Goal: Task Accomplishment & Management: Manage account settings

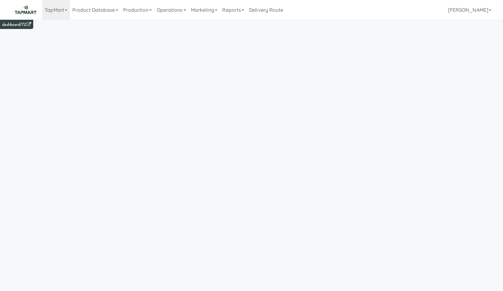
drag, startPoint x: 62, startPoint y: 14, endPoint x: 60, endPoint y: 22, distance: 8.8
click at [62, 13] on link "TapMart" at bounding box center [56, 10] width 28 height 20
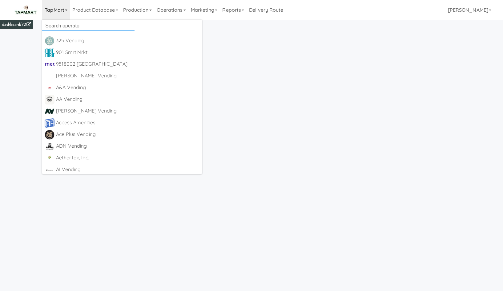
click at [61, 28] on input "text" at bounding box center [88, 25] width 92 height 9
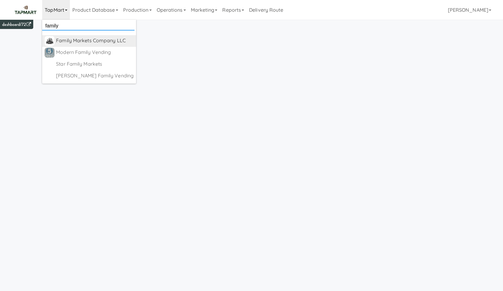
type input "family"
click at [109, 39] on div "Family Markets Company LLC" at bounding box center [95, 40] width 78 height 9
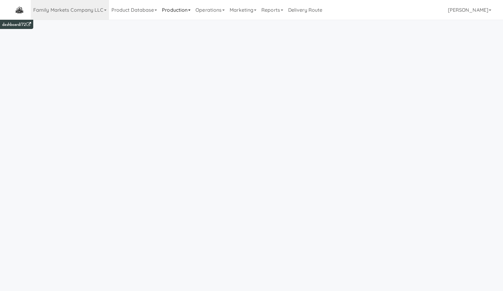
drag, startPoint x: 224, startPoint y: 6, endPoint x: 176, endPoint y: 17, distance: 49.5
click at [218, 9] on link "Operations" at bounding box center [210, 10] width 34 height 20
click at [249, 10] on link "Marketing" at bounding box center [243, 10] width 32 height 20
click at [253, 25] on link "Users" at bounding box center [251, 26] width 49 height 11
click at [258, 8] on link "Marketing" at bounding box center [243, 10] width 32 height 20
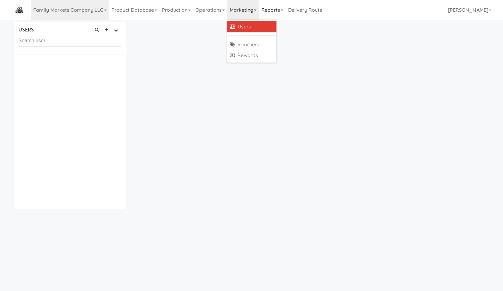
click at [278, 10] on link "Reports" at bounding box center [272, 10] width 27 height 20
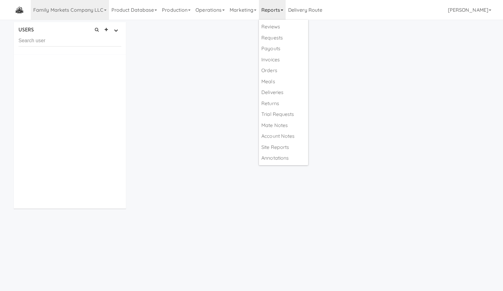
click at [377, 67] on div "USERS active Ordered this week Didn't order this week 1 this week 2 this week 3…" at bounding box center [251, 117] width 485 height 191
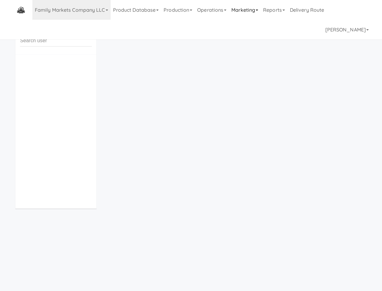
click at [238, 7] on link "Marketing" at bounding box center [245, 10] width 32 height 20
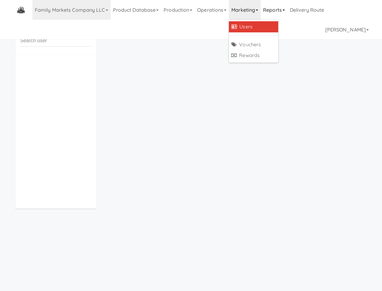
click at [285, 10] on link "Reports" at bounding box center [273, 10] width 27 height 20
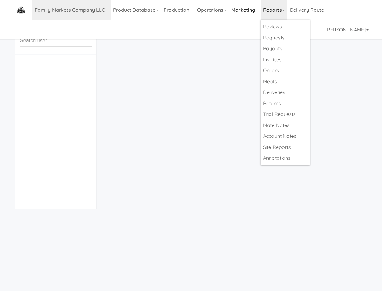
drag, startPoint x: 254, startPoint y: 8, endPoint x: 256, endPoint y: 11, distance: 3.6
click at [254, 8] on link "Marketing" at bounding box center [245, 10] width 32 height 20
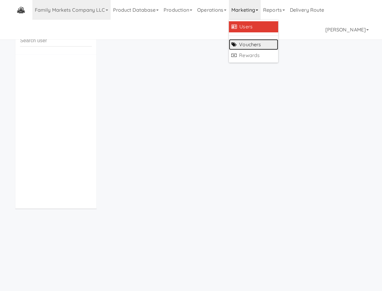
click at [262, 41] on link "Vouchers" at bounding box center [253, 44] width 49 height 11
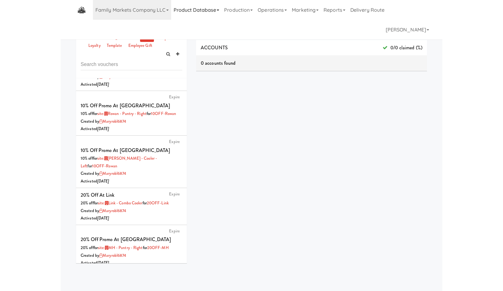
scroll to position [321, 0]
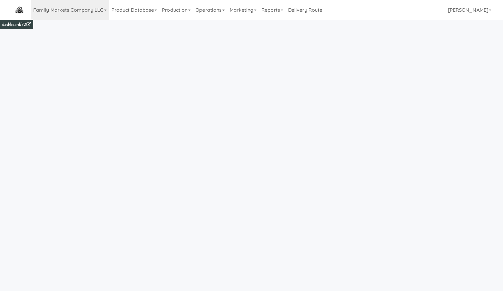
drag, startPoint x: 165, startPoint y: 12, endPoint x: 180, endPoint y: 24, distance: 19.0
click at [167, 13] on link "Production" at bounding box center [176, 10] width 34 height 20
drag, startPoint x: 126, startPoint y: 11, endPoint x: 136, endPoint y: 44, distance: 34.5
click at [126, 11] on link "Product Database" at bounding box center [134, 10] width 51 height 20
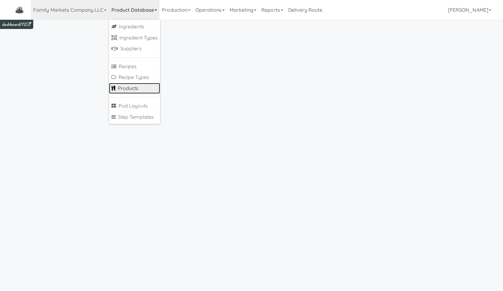
click at [132, 91] on link "Products" at bounding box center [134, 88] width 51 height 11
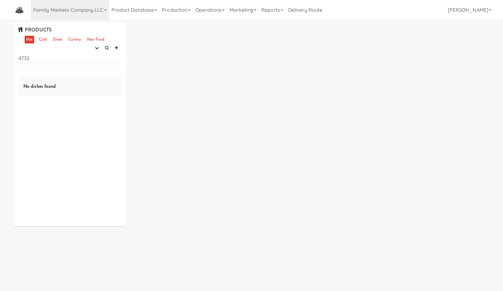
type input "4731"
drag, startPoint x: 43, startPoint y: 36, endPoint x: 46, endPoint y: 43, distance: 7.5
click at [43, 36] on div "PRODUCTS Hot Cold Drink Cutlery Non-Food experimenting finalized shipped discon…" at bounding box center [70, 47] width 112 height 50
click at [45, 40] on link "Cold" at bounding box center [42, 40] width 11 height 8
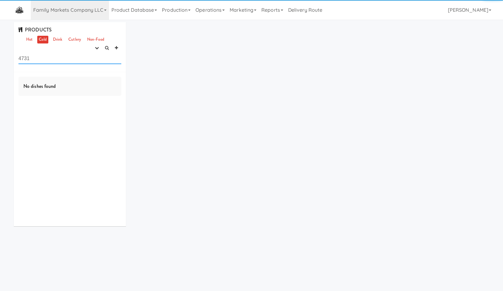
drag, startPoint x: 53, startPoint y: 58, endPoint x: 59, endPoint y: 57, distance: 6.5
click at [53, 58] on input "4731" at bounding box center [69, 58] width 103 height 11
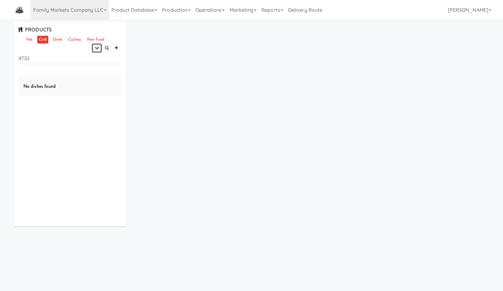
click at [93, 50] on button "button" at bounding box center [97, 47] width 10 height 9
click at [87, 59] on link "experimenting" at bounding box center [77, 59] width 49 height 11
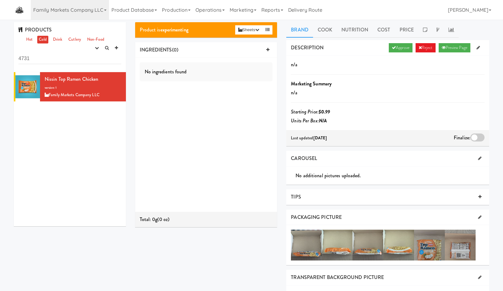
click at [404, 51] on link "Approve" at bounding box center [401, 47] width 24 height 9
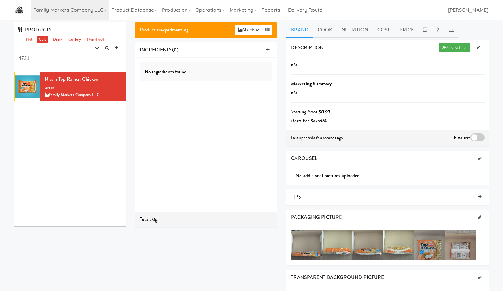
click at [52, 57] on input "4731" at bounding box center [69, 58] width 103 height 11
click at [59, 59] on input "4731" at bounding box center [69, 58] width 103 height 11
click at [58, 59] on input "4731" at bounding box center [69, 58] width 103 height 11
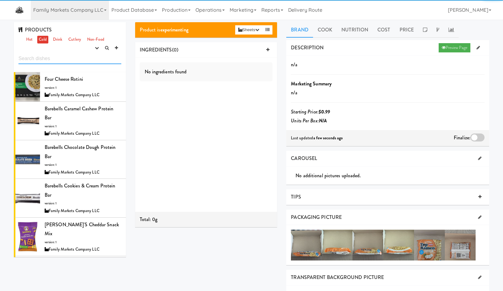
click at [58, 59] on input "text" at bounding box center [69, 58] width 103 height 11
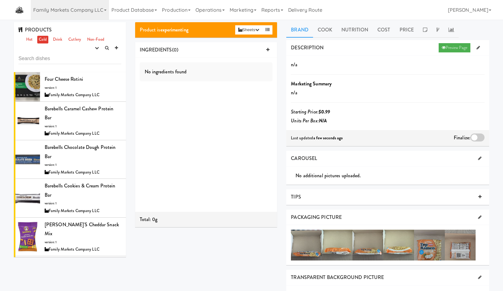
drag, startPoint x: 39, startPoint y: 42, endPoint x: 63, endPoint y: 50, distance: 25.7
click at [39, 42] on link "Cold" at bounding box center [42, 40] width 11 height 8
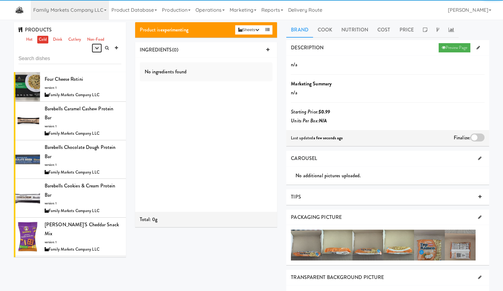
click at [95, 50] on button "button" at bounding box center [97, 47] width 10 height 9
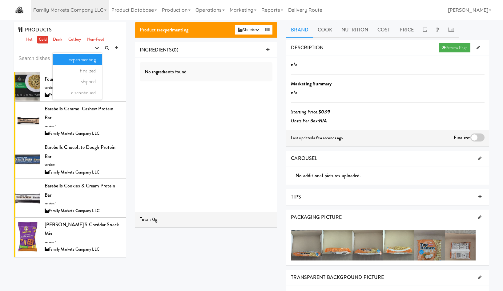
click at [87, 61] on link "experimenting" at bounding box center [77, 59] width 49 height 11
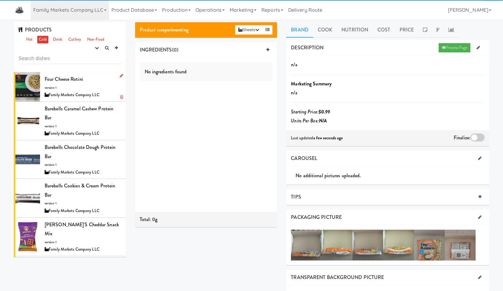
click at [90, 87] on div "Four Cheese Rotini version: 1 Family Markets Company LLC" at bounding box center [83, 86] width 77 height 24
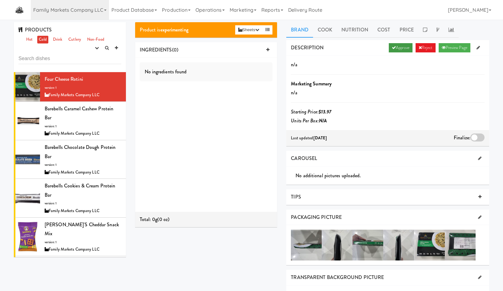
drag, startPoint x: 393, startPoint y: 46, endPoint x: 254, endPoint y: 81, distance: 143.9
click at [393, 46] on link "Approve" at bounding box center [401, 47] width 24 height 9
click at [74, 119] on div "Barebells Caramel Cashew Protein Bar version: 1 Family Markets Company LLC" at bounding box center [83, 120] width 77 height 33
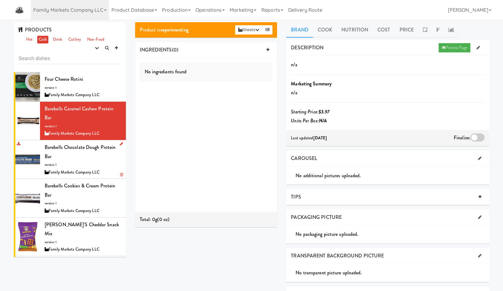
click at [74, 161] on div "Barebells Chocolate Dough Protein Bar version: 1 Family Markets Company LLC" at bounding box center [83, 159] width 77 height 33
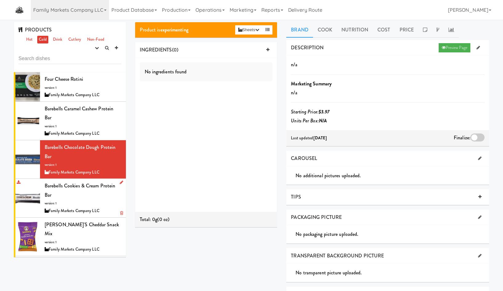
click at [81, 191] on div "Barebells Cookies & Cream Protein Bar version: 1 Family Markets Company LLC" at bounding box center [83, 197] width 77 height 33
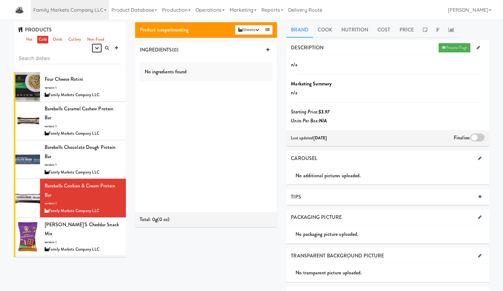
click at [94, 51] on button "button" at bounding box center [97, 47] width 10 height 9
click at [85, 61] on link "experimenting" at bounding box center [77, 59] width 49 height 11
click at [91, 84] on div "Four Cheese Rotini version: 1 Family Markets Company LLC" at bounding box center [83, 86] width 77 height 24
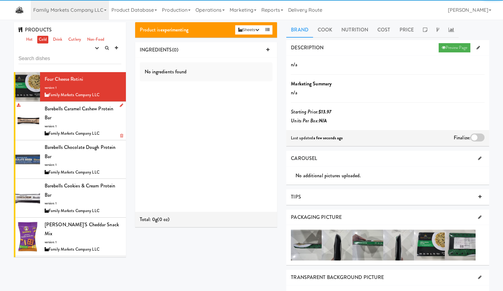
click at [82, 119] on div "Barebells Caramel Cashew Protein Bar version: 1 Family Markets Company LLC" at bounding box center [83, 120] width 77 height 33
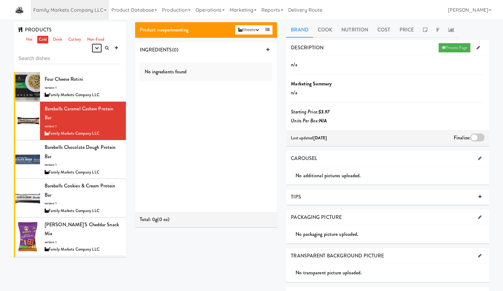
click at [92, 47] on button "button" at bounding box center [97, 47] width 10 height 9
click at [86, 59] on link "experimenting" at bounding box center [77, 59] width 49 height 11
click at [70, 152] on div "Barebells Chocolate Dough Protein Bar version: 1 Family Markets Company LLC" at bounding box center [83, 159] width 77 height 33
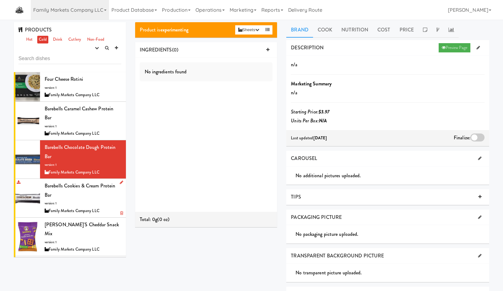
click at [80, 185] on span "Barebells Cookies & Cream Protein Bar" at bounding box center [80, 190] width 70 height 16
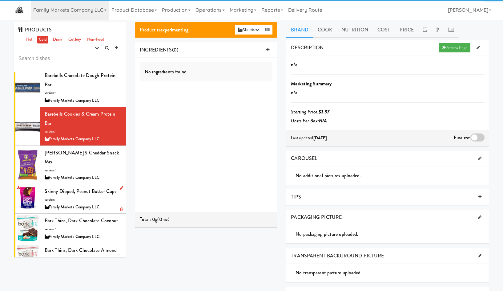
click at [78, 191] on div "Skinny Dipped, Peanut Butter Cups version: 1 Family Markets Company LLC" at bounding box center [83, 199] width 77 height 24
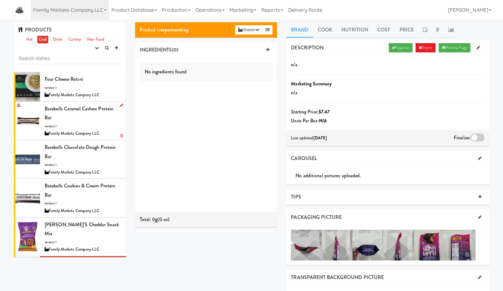
click at [72, 126] on div "Barebells Caramel Cashew Protein Bar version: 1 Family Markets Company LLC" at bounding box center [83, 120] width 77 height 33
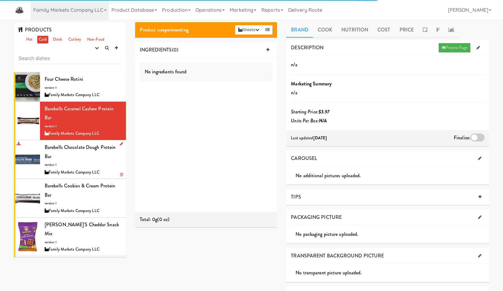
click at [67, 163] on div "Barebells Chocolate Dough Protein Bar version: 1 Family Markets Company LLC" at bounding box center [83, 159] width 77 height 33
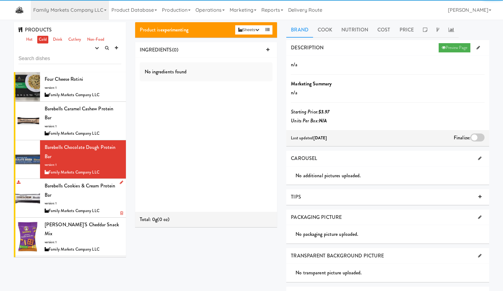
click at [75, 189] on span "Barebells Cookies & Cream Protein Bar" at bounding box center [80, 190] width 70 height 16
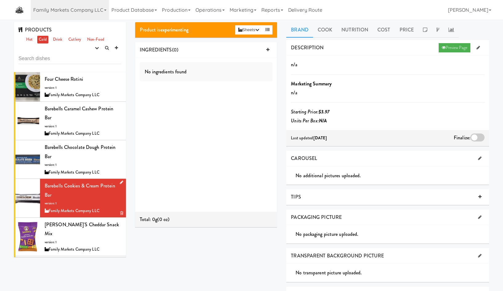
scroll to position [72, 0]
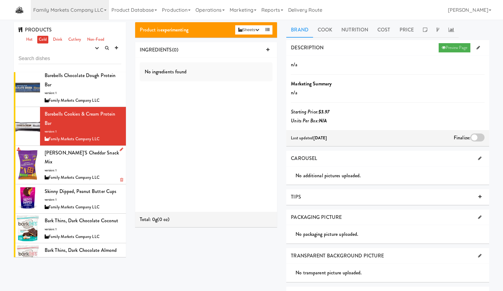
click at [71, 159] on div "Annie's Cheddar Snack Mix version: 1 Family Markets Company LLC" at bounding box center [83, 164] width 77 height 33
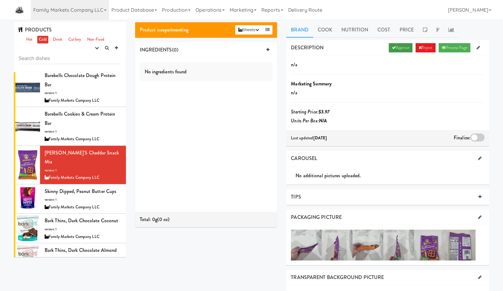
click at [396, 48] on link "Approve" at bounding box center [401, 47] width 24 height 9
click at [65, 192] on div "Skinny Dipped, Peanut Butter Cups version: 1 Family Markets Company LLC" at bounding box center [83, 199] width 77 height 24
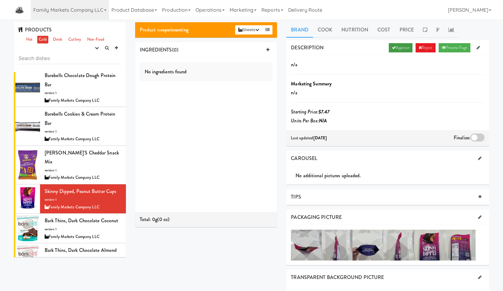
click at [394, 47] on link "Approve" at bounding box center [401, 47] width 24 height 9
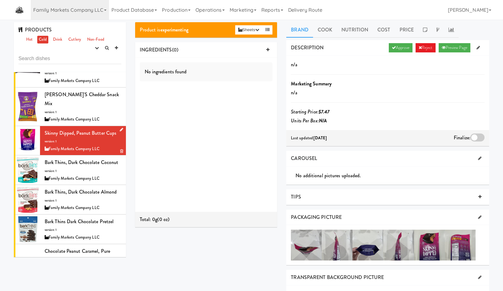
scroll to position [144, 0]
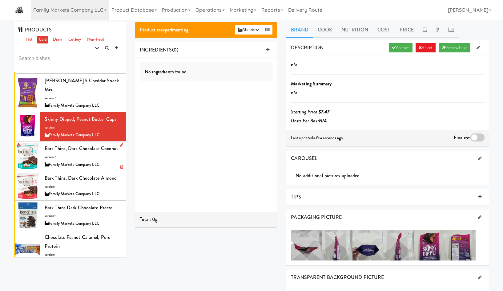
click at [70, 157] on div "Bark Thins, Dark Chocolate Coconut version: 1 Family Markets Company LLC" at bounding box center [83, 156] width 77 height 24
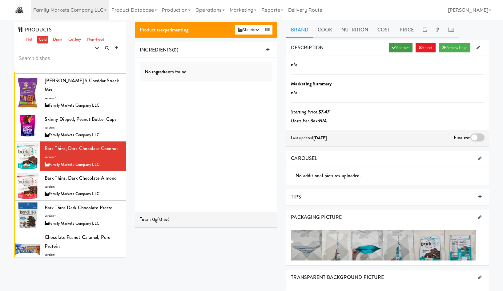
click at [392, 48] on icon at bounding box center [394, 48] width 4 height 4
drag, startPoint x: 71, startPoint y: 183, endPoint x: 82, endPoint y: 189, distance: 12.4
click at [71, 183] on div "Bark Thins, Dark Chocolate Almond version: 1 Family Markets Company LLC" at bounding box center [83, 185] width 77 height 24
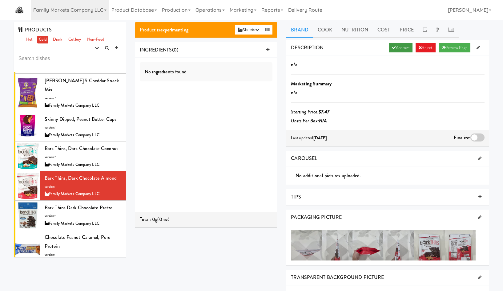
click at [401, 51] on link "Approve" at bounding box center [401, 47] width 24 height 9
click at [82, 215] on div "Bark Thins Dark Chocolate Pretzel version: 1 Family Markets Company LLC" at bounding box center [83, 215] width 77 height 24
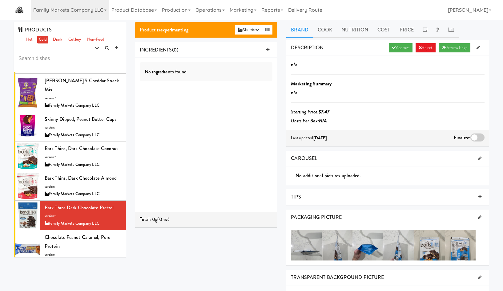
drag, startPoint x: 396, startPoint y: 50, endPoint x: 376, endPoint y: 59, distance: 21.5
click at [396, 50] on link "Approve" at bounding box center [401, 47] width 24 height 9
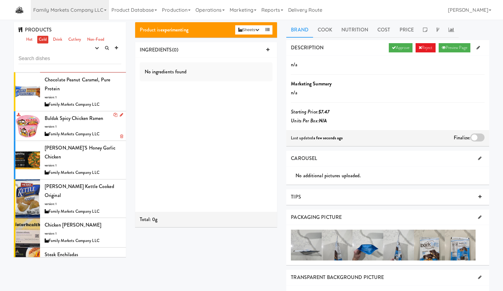
scroll to position [287, 0]
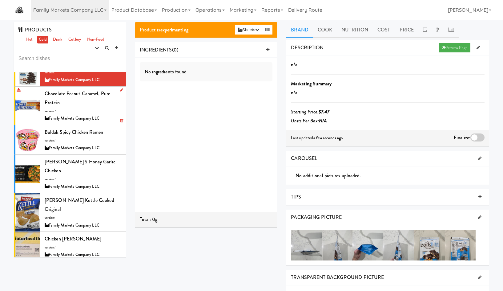
click at [79, 101] on div "Chocolate Peanut Caramel, Pure Protein version: 1 Family Markets Company LLC" at bounding box center [83, 105] width 77 height 33
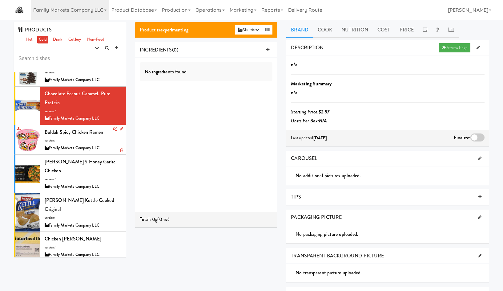
click at [55, 131] on span "Buldak Spicy Chicken Ramen" at bounding box center [74, 131] width 59 height 7
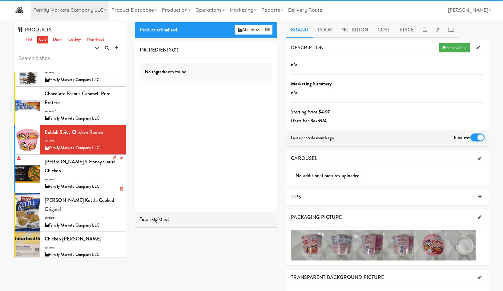
click at [63, 166] on div "Kevin's Honey Garlic Chicken version: 1 Family Markets Company LLC" at bounding box center [83, 173] width 77 height 33
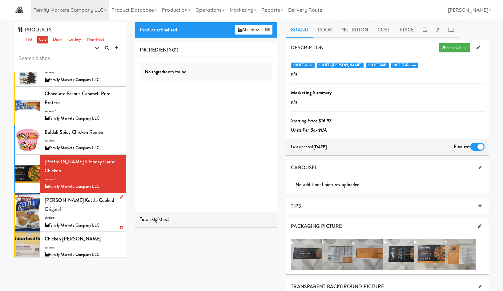
click at [69, 196] on div "Herr's Kettle Cooked Original version: 1 Family Markets Company LLC" at bounding box center [83, 211] width 77 height 33
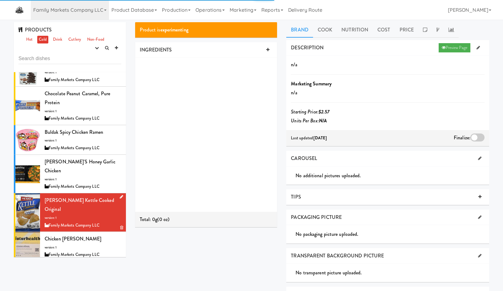
scroll to position [359, 0]
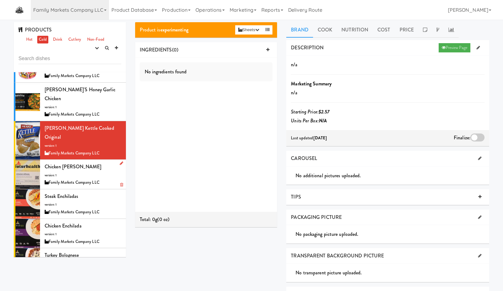
click at [70, 163] on span "Chicken Alfredo" at bounding box center [73, 166] width 57 height 7
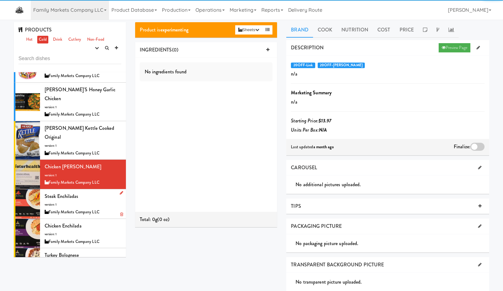
click at [73, 192] on span "Steak Enchiladas" at bounding box center [62, 195] width 34 height 7
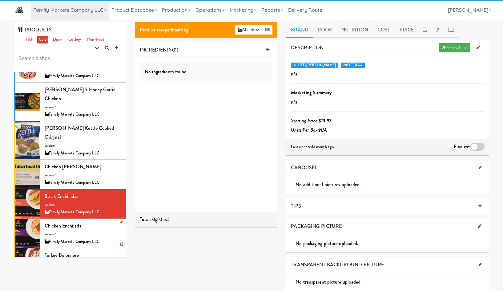
click at [71, 221] on div "Chicken Enchilada version: 1 Family Markets Company LLC" at bounding box center [83, 233] width 77 height 24
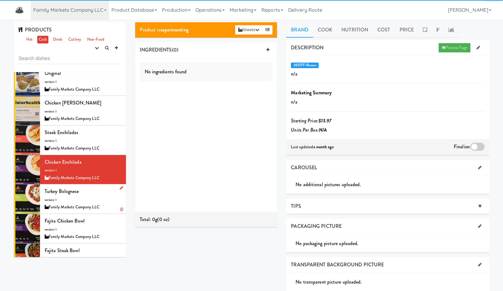
scroll to position [503, 0]
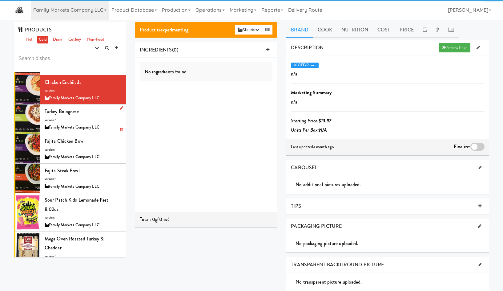
click at [77, 108] on span "Turkey Bolognese" at bounding box center [62, 111] width 34 height 7
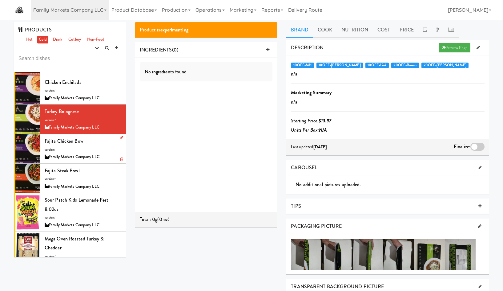
click at [72, 137] on span "Fajita Chicken Bowl" at bounding box center [65, 140] width 40 height 7
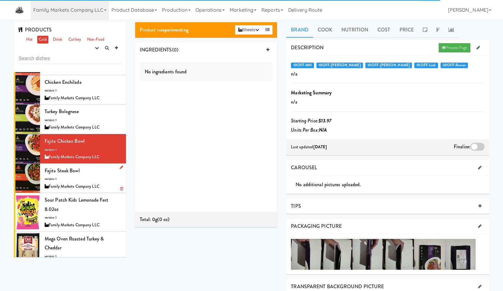
click at [66, 167] on span "Fajita Steak Bowl" at bounding box center [62, 170] width 35 height 7
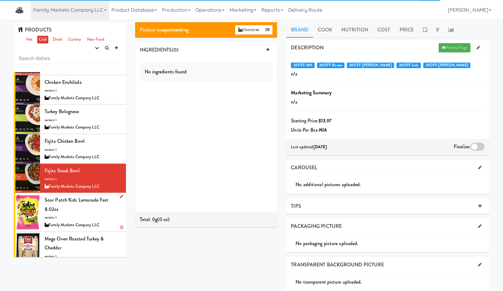
click at [72, 195] on div "Sour Patch Kids Lemonade Fest 8.02oz version: 1 Family Markets Company LLC" at bounding box center [83, 211] width 77 height 33
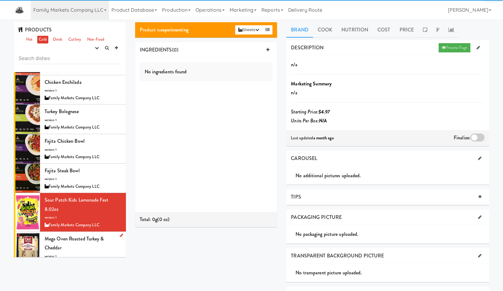
click at [63, 234] on div "Mega Oven Roasted Turkey & Cheddar version: 1 Family Markets Company LLC" at bounding box center [83, 250] width 77 height 33
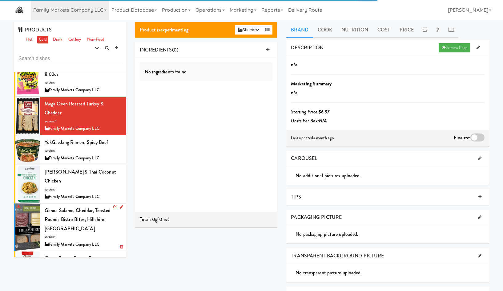
scroll to position [646, 0]
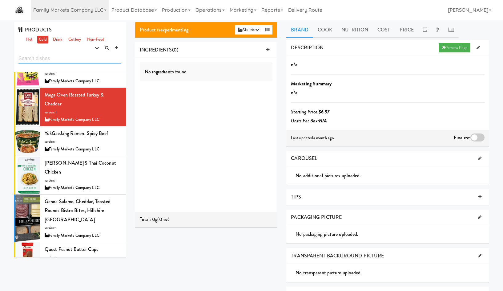
click at [50, 61] on input "text" at bounding box center [69, 58] width 103 height 11
type input "utz"
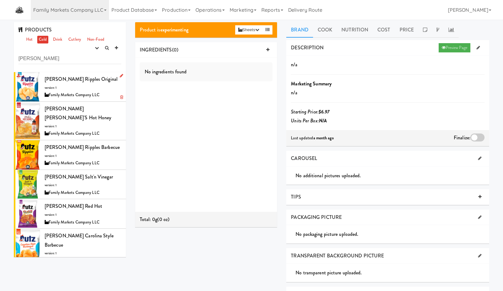
drag, startPoint x: 47, startPoint y: 86, endPoint x: 49, endPoint y: 82, distance: 4.1
click at [49, 82] on div "Utz Ripples Original version: 1 Family Markets Company LLC" at bounding box center [83, 86] width 77 height 24
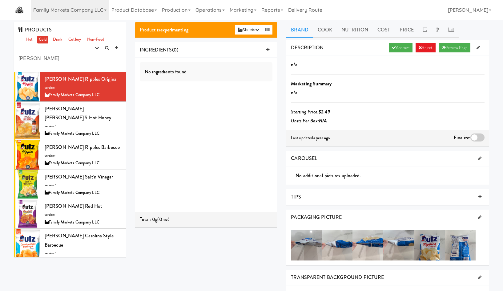
click at [209, 123] on div "No ingredients found" at bounding box center [206, 135] width 142 height 154
click at [399, 45] on link "Approve" at bounding box center [401, 47] width 24 height 9
click at [93, 112] on div "Utz Mike's Hot Honey version: 1 Family Markets Company LLC" at bounding box center [83, 120] width 77 height 33
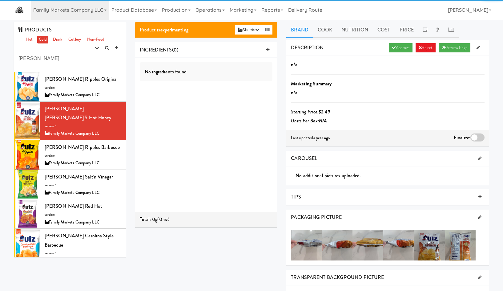
drag, startPoint x: 390, startPoint y: 50, endPoint x: 359, endPoint y: 57, distance: 31.8
click at [389, 50] on link "Approve" at bounding box center [401, 47] width 24 height 9
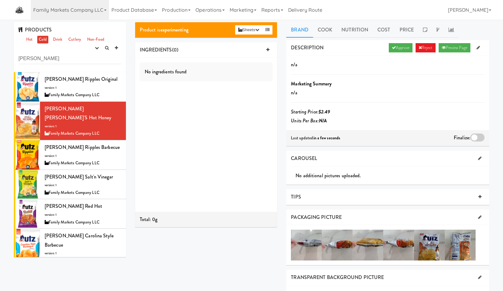
drag, startPoint x: 87, startPoint y: 144, endPoint x: 238, endPoint y: 111, distance: 154.8
click at [88, 144] on div "Utz Ripples Barbecue version: 1 Family Markets Company LLC" at bounding box center [83, 155] width 77 height 24
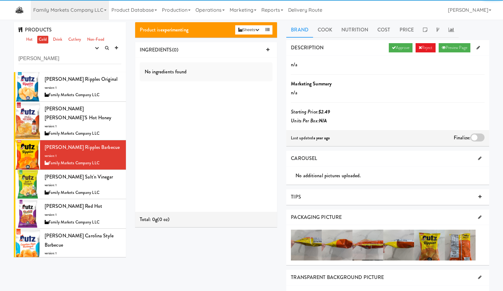
drag, startPoint x: 401, startPoint y: 44, endPoint x: 391, endPoint y: 53, distance: 13.3
click at [401, 44] on link "Approve" at bounding box center [401, 47] width 24 height 9
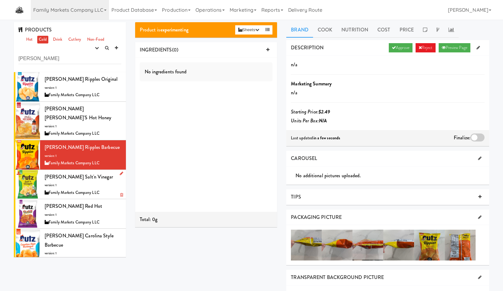
click at [87, 189] on div "Family Markets Company LLC" at bounding box center [83, 193] width 77 height 8
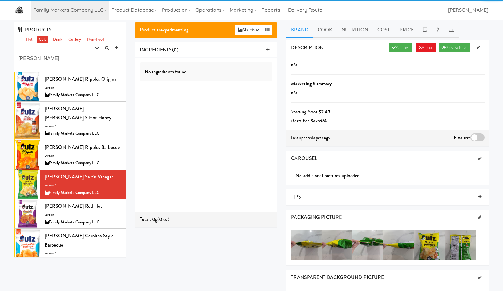
drag, startPoint x: 400, startPoint y: 47, endPoint x: 241, endPoint y: 116, distance: 173.7
click at [399, 49] on link "Approve" at bounding box center [401, 47] width 24 height 9
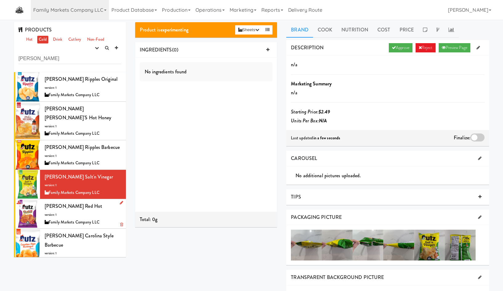
click at [85, 203] on div "Utz Red Hot version: 1 Family Markets Company LLC" at bounding box center [83, 213] width 77 height 24
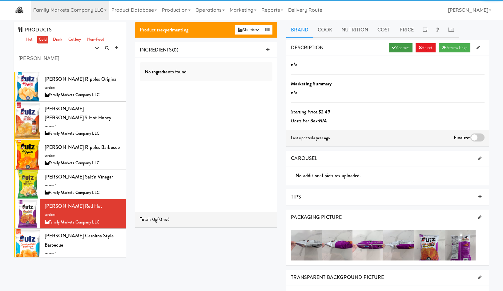
click at [402, 45] on link "Approve" at bounding box center [401, 47] width 24 height 9
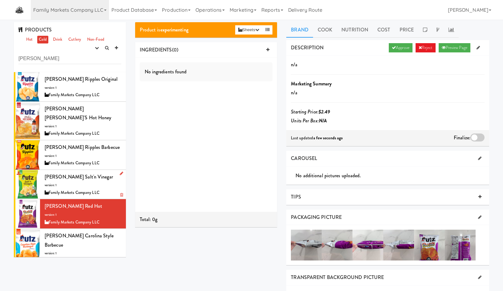
scroll to position [72, 0]
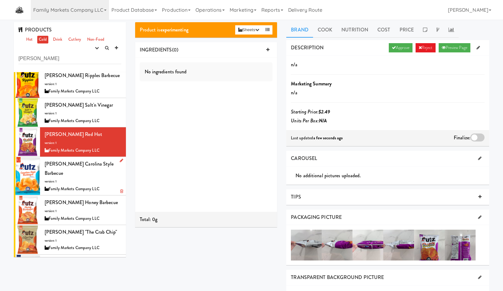
click at [86, 164] on div "Utz Carolina Style Barbecue version: 1 Family Markets Company LLC" at bounding box center [83, 175] width 77 height 33
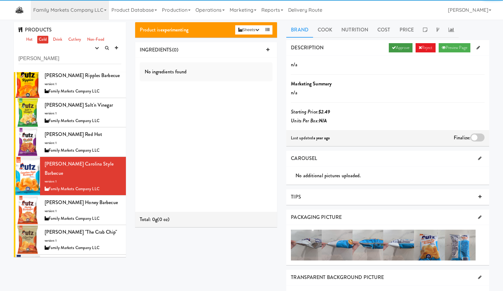
click at [395, 49] on link "Approve" at bounding box center [401, 47] width 24 height 9
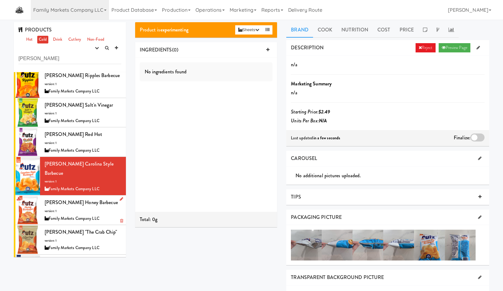
click at [74, 198] on div "Utz Honey Barbecue version: 1 Family Markets Company LLC" at bounding box center [83, 210] width 77 height 24
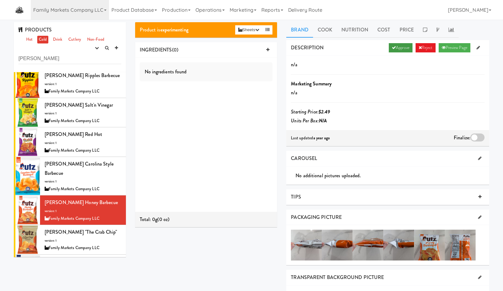
click at [395, 45] on link "Approve" at bounding box center [401, 47] width 24 height 9
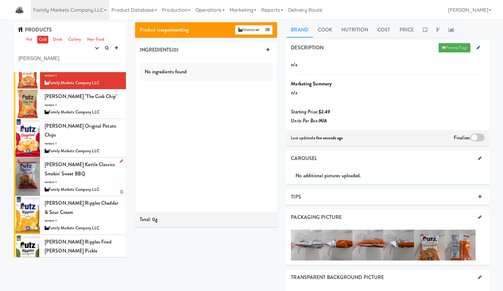
scroll to position [135, 0]
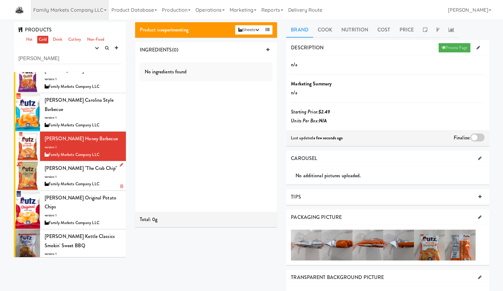
click at [79, 163] on div "Utz "The Crab Chip" version: 1 Family Markets Company LLC" at bounding box center [83, 175] width 77 height 24
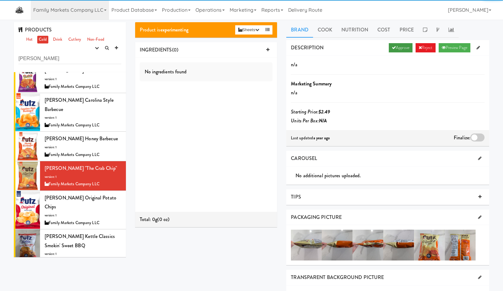
click at [392, 49] on icon at bounding box center [394, 48] width 4 height 4
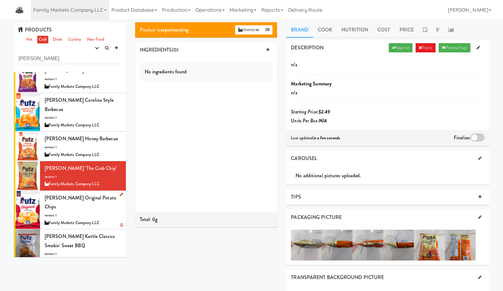
click at [58, 193] on div "Utz Original Potato Chips version: 1 Family Markets Company LLC" at bounding box center [83, 209] width 77 height 33
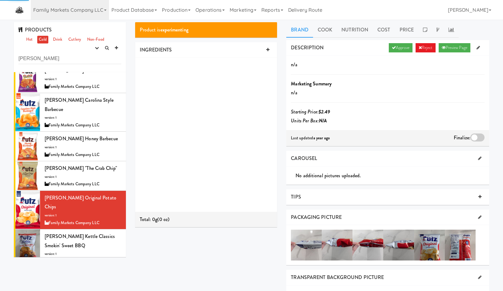
drag, startPoint x: 385, startPoint y: 46, endPoint x: 383, endPoint y: 48, distance: 3.5
click at [389, 46] on link "Approve" at bounding box center [401, 47] width 24 height 9
click at [65, 231] on div "Utz Kettle Classics Smokin' Sweet BBQ version: 1 Family Markets Company LLC" at bounding box center [83, 247] width 77 height 33
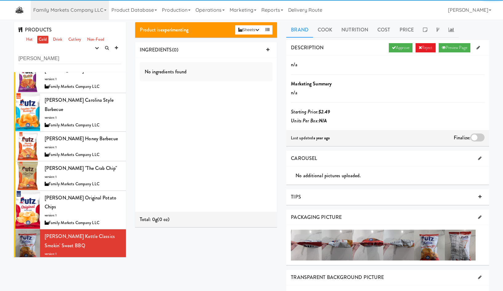
drag, startPoint x: 394, startPoint y: 48, endPoint x: 376, endPoint y: 60, distance: 21.5
click at [391, 50] on link "Approve" at bounding box center [401, 47] width 24 height 9
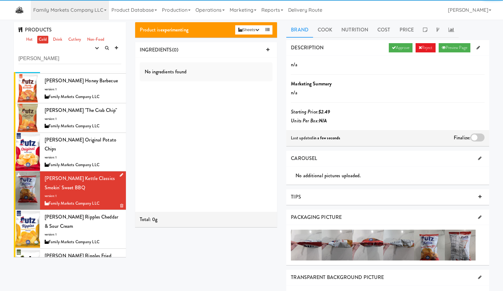
scroll to position [207, 0]
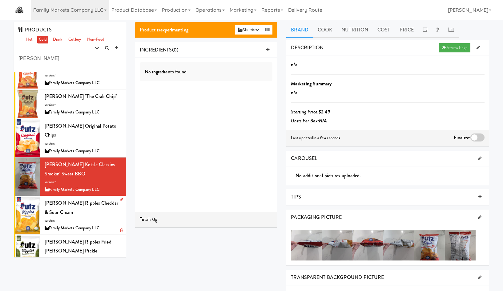
click at [60, 198] on div "Utz Ripples Cheddar & Sour Cream version: 1 Family Markets Company LLC" at bounding box center [83, 214] width 77 height 33
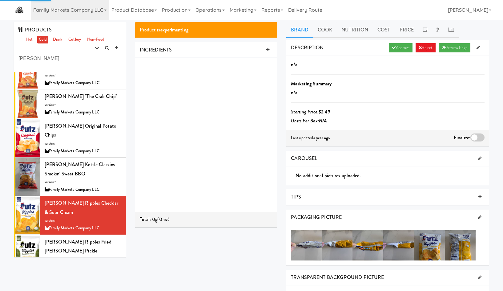
click at [387, 47] on div "Approve Reject Preview Page" at bounding box center [435, 47] width 97 height 9
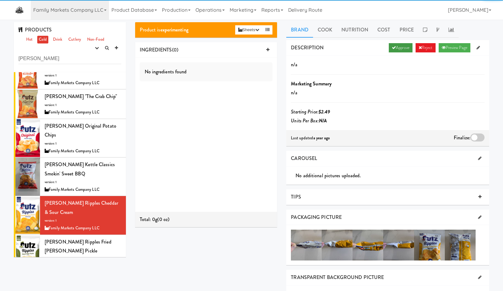
click at [389, 47] on link "Approve" at bounding box center [401, 47] width 24 height 9
drag, startPoint x: 78, startPoint y: 217, endPoint x: 82, endPoint y: 216, distance: 4.7
click at [76, 237] on div "Utz Ripples Fried Dill Pickle version: 1 Family Markets Company LLC" at bounding box center [83, 253] width 77 height 33
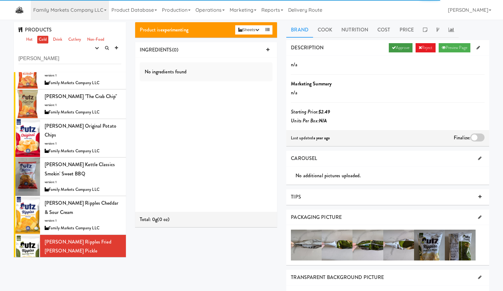
click at [399, 49] on link "Approve" at bounding box center [401, 47] width 24 height 9
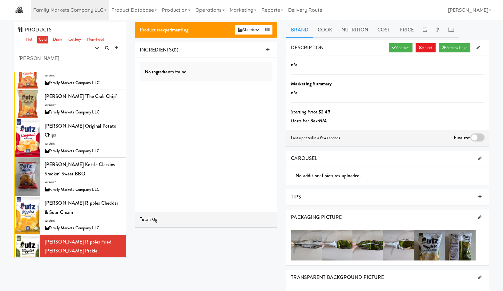
click at [84, 276] on div "Utz Ripples Sour Cream & Onion version: 1 Family Markets Company LLC" at bounding box center [83, 292] width 77 height 33
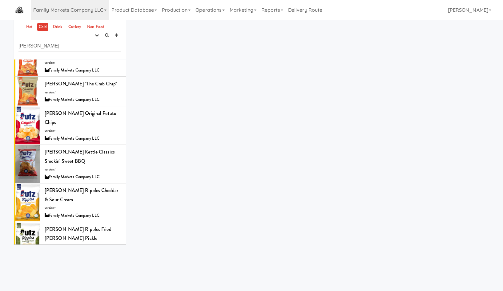
scroll to position [20, 0]
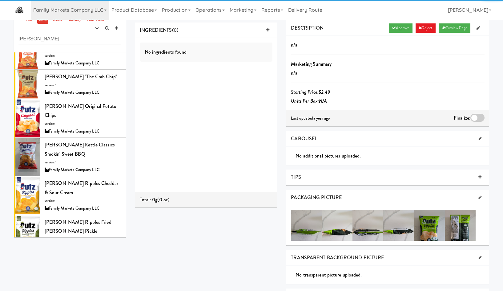
drag, startPoint x: 398, startPoint y: 28, endPoint x: 365, endPoint y: 19, distance: 34.3
click at [397, 28] on link "Approve" at bounding box center [401, 27] width 24 height 9
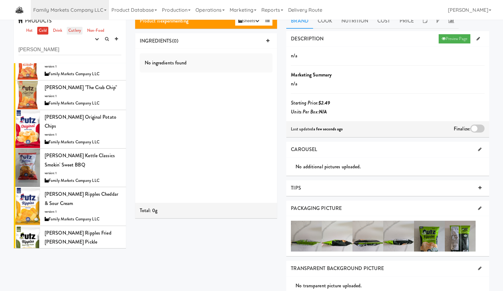
scroll to position [0, 0]
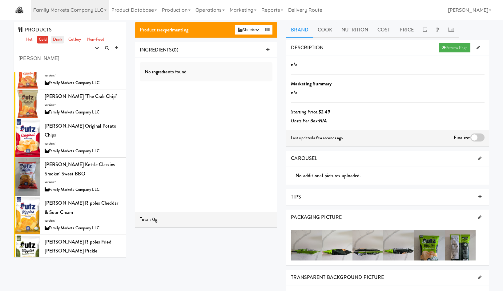
click at [62, 42] on link "Drink" at bounding box center [57, 40] width 13 height 8
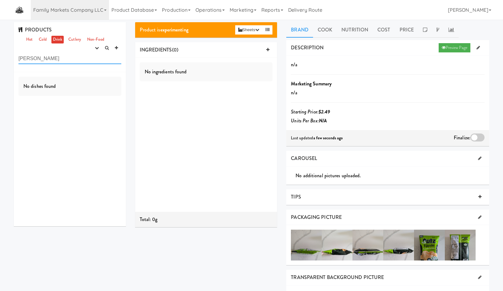
click at [89, 61] on input "utz" at bounding box center [69, 58] width 103 height 11
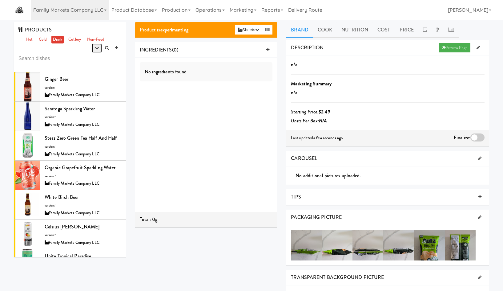
click at [96, 47] on icon "button" at bounding box center [97, 48] width 4 height 4
click at [86, 56] on link "experimenting" at bounding box center [77, 59] width 49 height 11
click at [87, 90] on div "Ginger Beer version: 1 Family Markets Company LLC" at bounding box center [83, 86] width 77 height 24
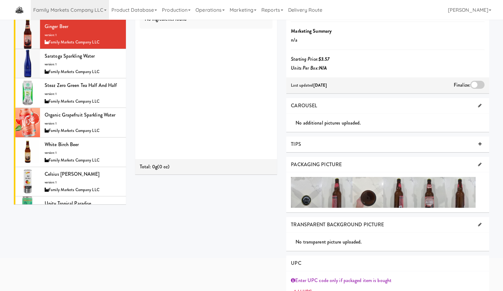
scroll to position [72, 0]
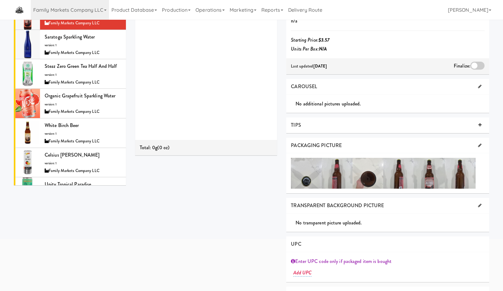
click at [319, 181] on div at bounding box center [306, 173] width 31 height 31
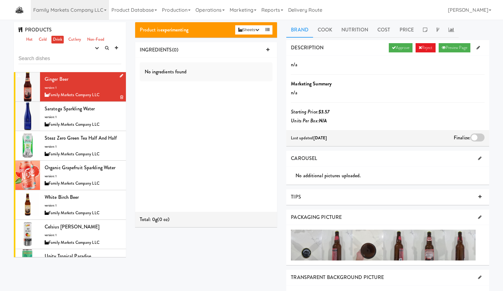
drag, startPoint x: 115, startPoint y: 75, endPoint x: 104, endPoint y: 82, distance: 12.0
click at [117, 76] on div at bounding box center [120, 76] width 6 height 8
click at [120, 75] on icon at bounding box center [121, 76] width 3 height 4
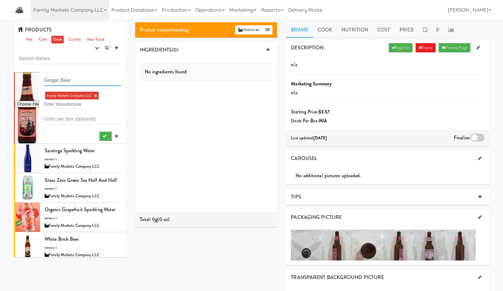
click at [96, 83] on input "Ginger Beer" at bounding box center [82, 79] width 77 height 11
paste input "Appalachian"
type input "Ginger Beer, Appalachian"
click at [99, 131] on button "submit" at bounding box center [105, 135] width 13 height 9
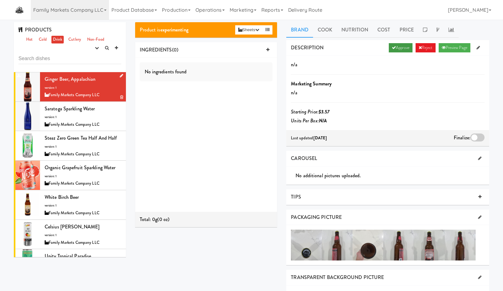
click at [399, 52] on link "Approve" at bounding box center [401, 47] width 24 height 9
click at [66, 113] on div "Saratoga Sparkling Water version: 1 Family Markets Company LLC" at bounding box center [83, 116] width 77 height 24
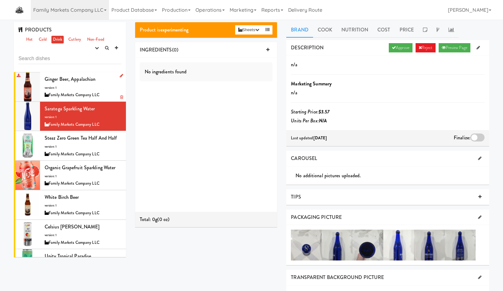
drag, startPoint x: 399, startPoint y: 45, endPoint x: 296, endPoint y: 84, distance: 109.6
click at [398, 45] on link "Approve" at bounding box center [401, 47] width 24 height 9
click at [82, 144] on div "Steaz Zero Green Tea Half and Half version: 1 Family Markets Company LLC" at bounding box center [83, 145] width 77 height 24
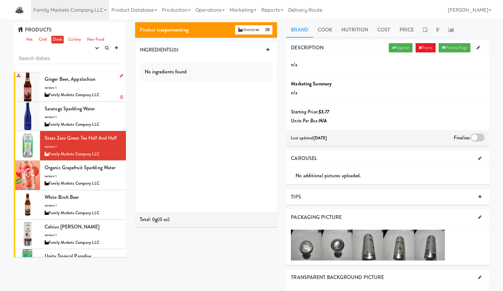
drag, startPoint x: 389, startPoint y: 48, endPoint x: 373, endPoint y: 54, distance: 17.7
click at [392, 47] on icon at bounding box center [394, 48] width 4 height 4
click at [81, 172] on div "Organic Grapefruit Sparkling Water version: 1 Family Markets Company LLC" at bounding box center [83, 175] width 77 height 24
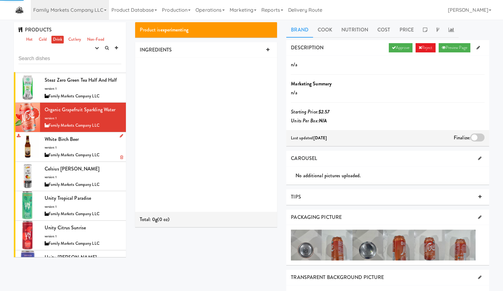
scroll to position [72, 0]
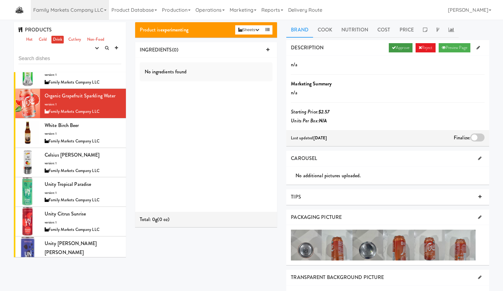
click at [400, 48] on link "Approve" at bounding box center [401, 47] width 24 height 9
click at [84, 132] on div "White Birch Beer version: 1 Family Markets Company LLC" at bounding box center [83, 133] width 77 height 24
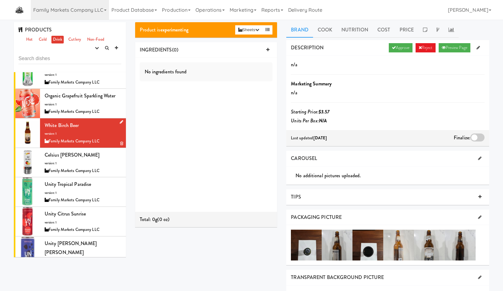
click at [23, 132] on div at bounding box center [27, 132] width 25 height 29
click at [451, 48] on link "Preview Page" at bounding box center [455, 47] width 32 height 9
click at [120, 122] on icon at bounding box center [121, 122] width 3 height 4
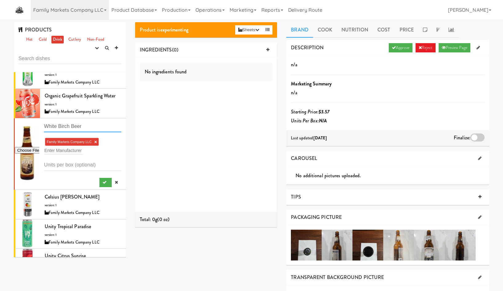
click at [101, 129] on input "White Birch Beer" at bounding box center [82, 126] width 77 height 11
paste input "appalachian"
click at [85, 128] on input "White Birch Beer, appalachian" at bounding box center [82, 126] width 77 height 11
type input "White Birch Beer, Appalachian"
click at [99, 178] on button "submit" at bounding box center [105, 182] width 13 height 9
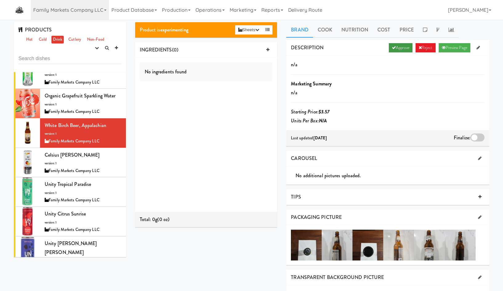
click at [394, 47] on link "Approve" at bounding box center [401, 47] width 24 height 9
click at [67, 159] on div "Celsius Mango Lemonade version: 1 Family Markets Company LLC" at bounding box center [83, 162] width 77 height 24
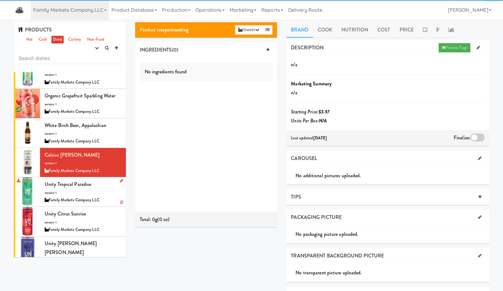
click at [64, 190] on div "Unity Tropical Paradise version: 1 Family Markets Company LLC" at bounding box center [83, 191] width 77 height 24
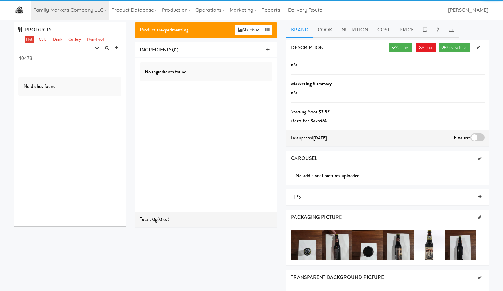
drag, startPoint x: 59, startPoint y: 42, endPoint x: 58, endPoint y: 45, distance: 3.1
click at [59, 42] on link "Drink" at bounding box center [57, 40] width 13 height 8
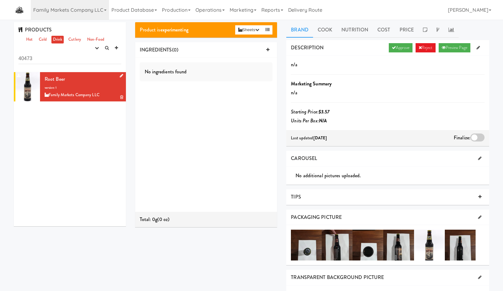
click at [87, 81] on div "Root Beer version: 1 Family Markets Company LLC" at bounding box center [83, 86] width 77 height 24
click at [400, 45] on link "Approve" at bounding box center [401, 47] width 24 height 9
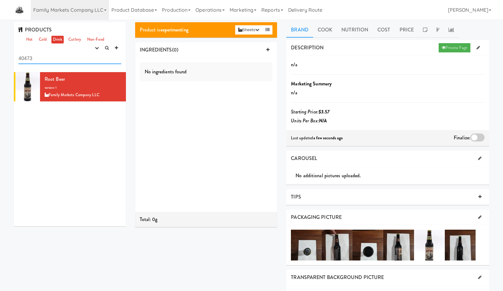
click at [59, 60] on input "40473" at bounding box center [69, 58] width 103 height 11
click at [58, 60] on input "40473" at bounding box center [69, 58] width 103 height 11
paste input "69"
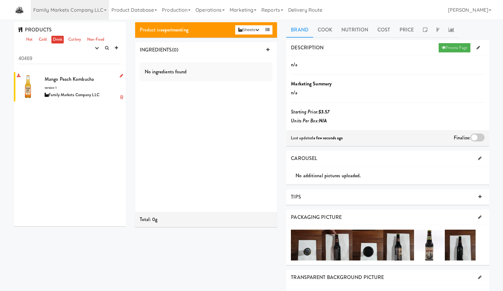
click at [79, 93] on div "Family Markets Company LLC" at bounding box center [83, 95] width 77 height 8
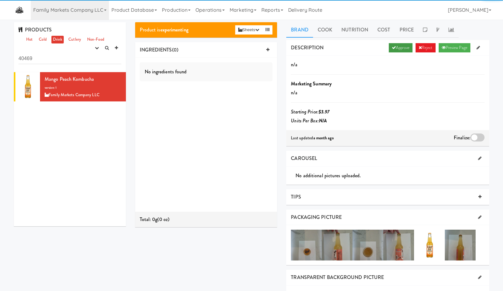
click at [392, 51] on link "Approve" at bounding box center [401, 47] width 24 height 9
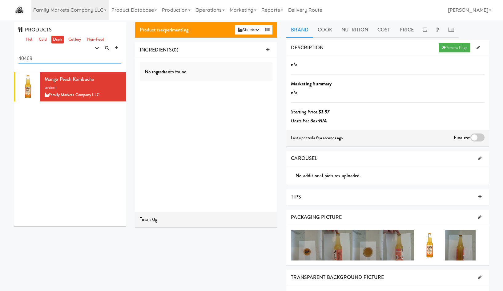
click at [62, 62] on input "40469" at bounding box center [69, 58] width 103 height 11
click at [62, 61] on input "40469" at bounding box center [69, 58] width 103 height 11
paste input "70"
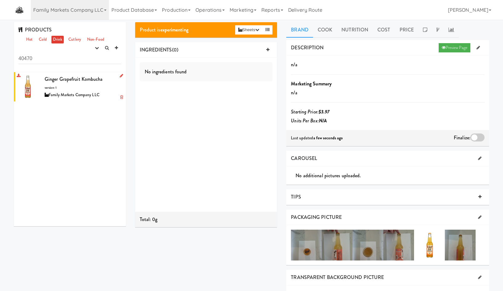
click at [73, 86] on div "Ginger Grapefruit Kombucha version: 1 Family Markets Company LLC" at bounding box center [83, 86] width 77 height 24
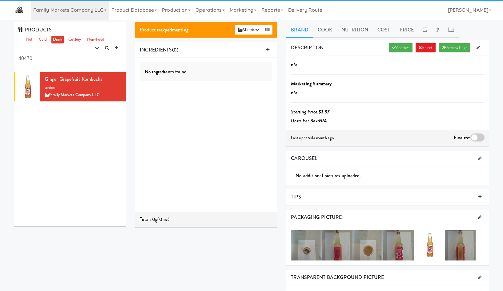
click at [399, 41] on div "DESCRIPTION Approve Reject Preview Page" at bounding box center [387, 48] width 203 height 16
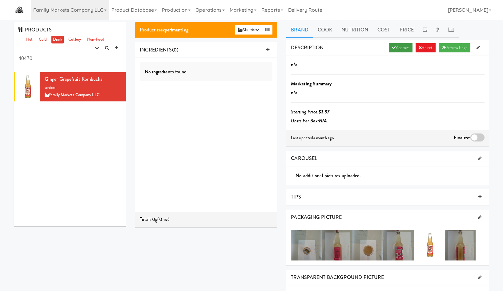
click at [396, 46] on link "Approve" at bounding box center [401, 47] width 24 height 9
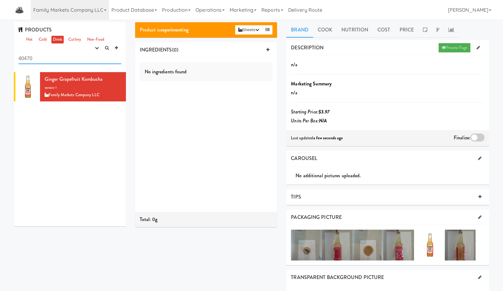
click at [58, 62] on input "40470" at bounding box center [69, 58] width 103 height 11
click at [59, 61] on input "40470" at bounding box center [69, 58] width 103 height 11
paste input "1"
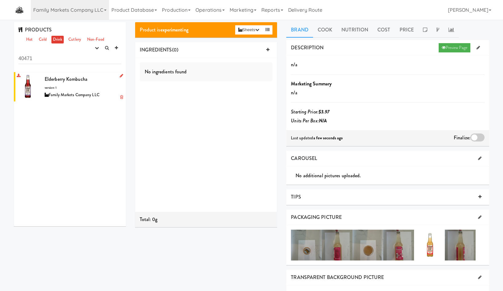
click at [82, 94] on div "Family Markets Company LLC" at bounding box center [83, 95] width 77 height 8
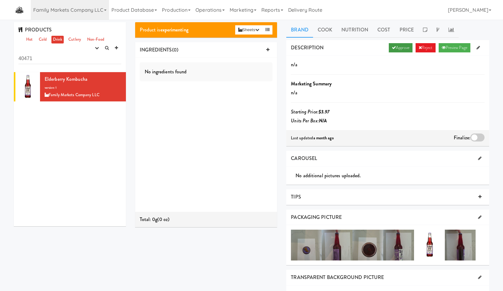
click at [393, 47] on link "Approve" at bounding box center [401, 47] width 24 height 9
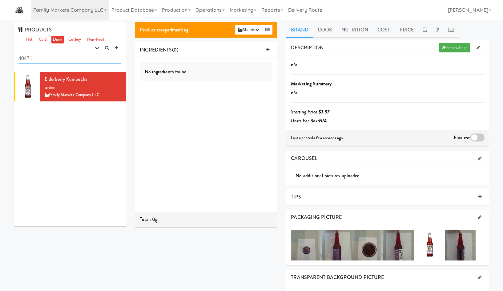
click at [67, 56] on input "40471" at bounding box center [69, 58] width 103 height 11
drag, startPoint x: 67, startPoint y: 56, endPoint x: 66, endPoint y: 64, distance: 7.8
click at [66, 62] on input "40471" at bounding box center [69, 58] width 103 height 11
paste input "6"
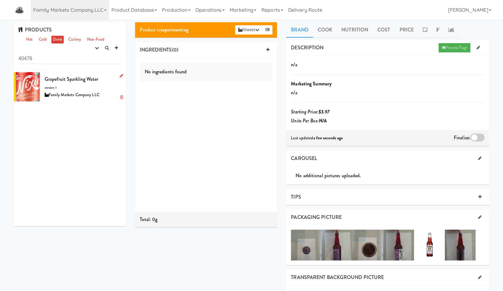
click at [67, 77] on span "Grapefruit Sparkling Water" at bounding box center [72, 78] width 54 height 7
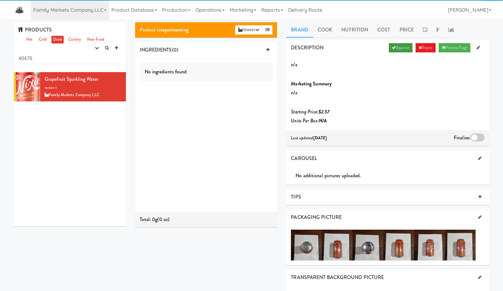
click at [394, 47] on link "Approve" at bounding box center [401, 47] width 24 height 9
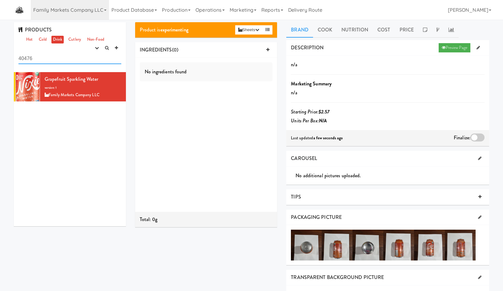
click at [50, 61] on input "40476" at bounding box center [69, 58] width 103 height 11
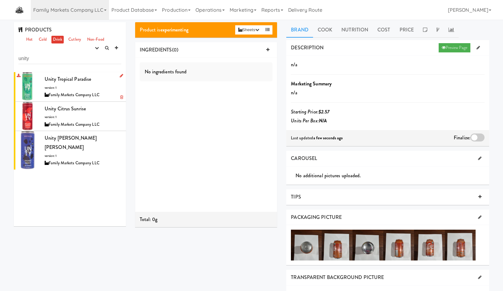
click at [87, 82] on span "Unity Tropical Paradise" at bounding box center [68, 78] width 46 height 7
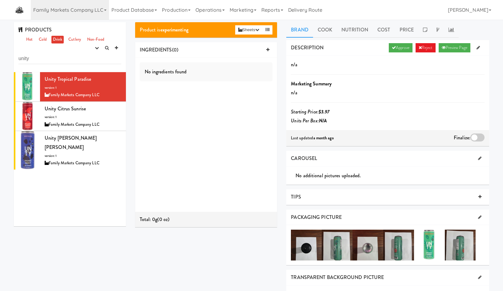
click at [395, 50] on link "Approve" at bounding box center [401, 47] width 24 height 9
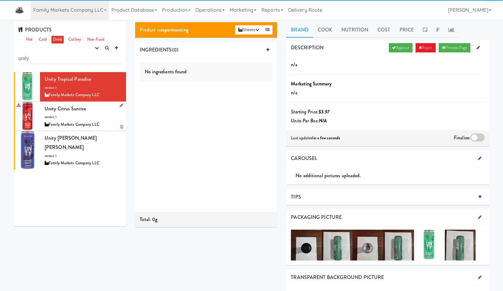
drag, startPoint x: 80, startPoint y: 107, endPoint x: 88, endPoint y: 110, distance: 8.2
click at [80, 107] on span "Unity Citrus Sunrise" at bounding box center [65, 108] width 41 height 7
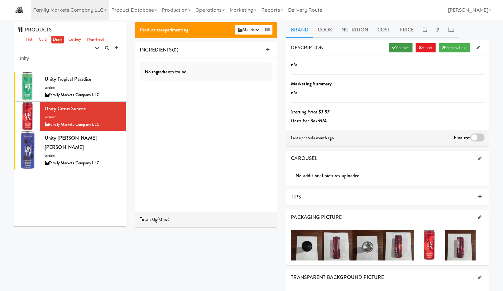
drag, startPoint x: 399, startPoint y: 49, endPoint x: 366, endPoint y: 72, distance: 40.7
click at [399, 49] on link "Approve" at bounding box center [401, 47] width 24 height 9
drag, startPoint x: 70, startPoint y: 136, endPoint x: 79, endPoint y: 138, distance: 9.4
click at [70, 136] on span "Unity Berry Bliss" at bounding box center [71, 142] width 52 height 16
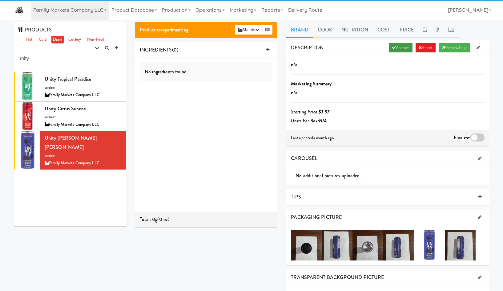
click at [399, 48] on link "Approve" at bounding box center [401, 47] width 24 height 9
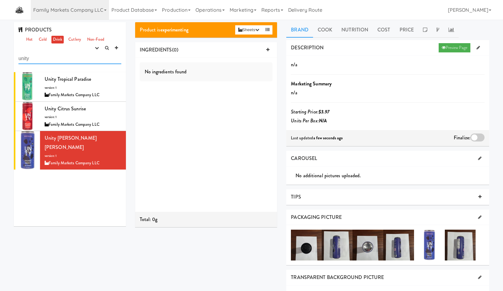
click at [49, 60] on input "unity" at bounding box center [69, 58] width 103 height 11
click at [49, 59] on input "unity" at bounding box center [69, 58] width 103 height 11
click at [48, 59] on input "unity" at bounding box center [69, 58] width 103 height 11
paste input "40477"
type input "unity40477"
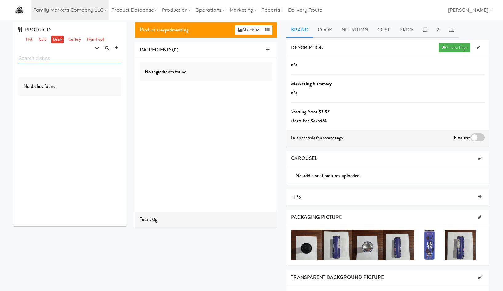
paste input "40477"
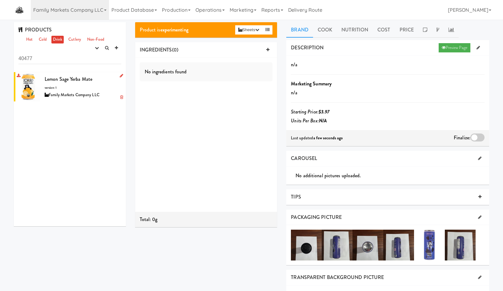
click at [94, 81] on div "Lemon Sage Yerba Mate version: 1 Family Markets Company LLC" at bounding box center [83, 86] width 77 height 24
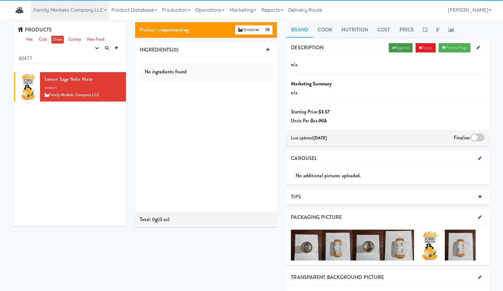
click at [400, 49] on link "Approve" at bounding box center [401, 47] width 24 height 9
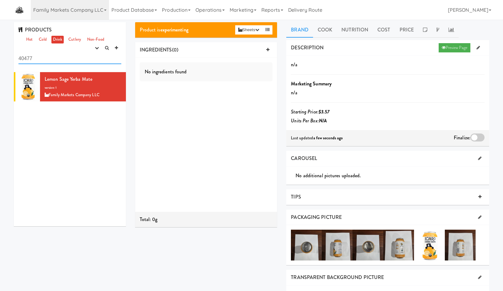
click at [43, 59] on input "40477" at bounding box center [69, 58] width 103 height 11
drag, startPoint x: 43, startPoint y: 59, endPoint x: 43, endPoint y: 67, distance: 7.7
click at [43, 59] on input "40477" at bounding box center [69, 58] width 103 height 11
click at [43, 66] on div "PRODUCTS Hot Cold Drink Cutlery Non-Food experimenting finalized shipped discon…" at bounding box center [70, 47] width 112 height 50
paste input "8"
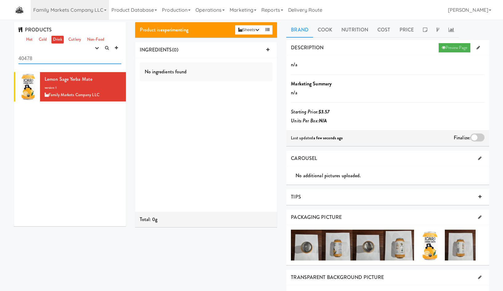
type input "40478"
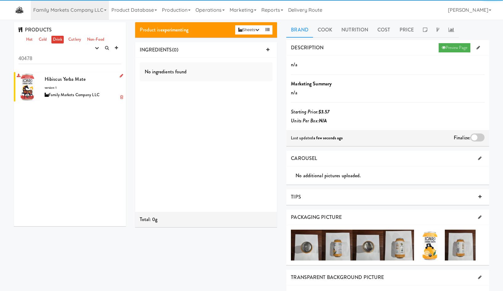
click at [65, 82] on span "Hibiscus Yerba Mate" at bounding box center [65, 78] width 41 height 7
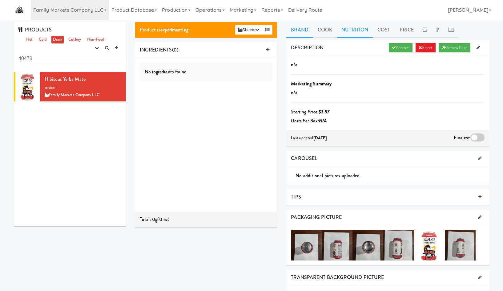
drag, startPoint x: 408, startPoint y: 47, endPoint x: 339, endPoint y: 29, distance: 70.8
click at [408, 48] on link "Approve" at bounding box center [401, 47] width 24 height 9
click at [271, 13] on link "Reports" at bounding box center [272, 10] width 27 height 20
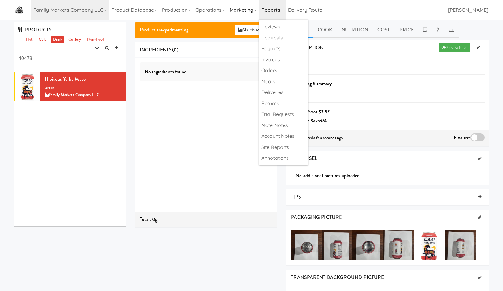
click at [240, 14] on link "Marketing" at bounding box center [243, 10] width 32 height 20
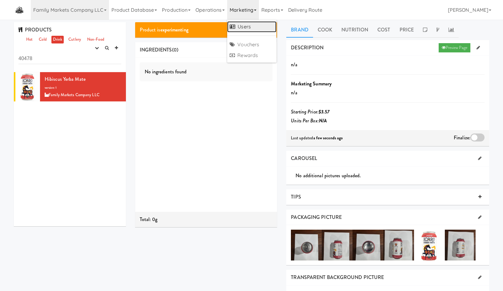
click at [256, 26] on link "Users" at bounding box center [251, 26] width 49 height 11
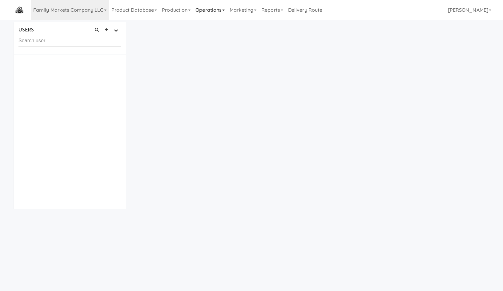
click at [223, 6] on link "Operations" at bounding box center [210, 10] width 34 height 20
click at [243, 15] on link "Marketing" at bounding box center [243, 10] width 32 height 20
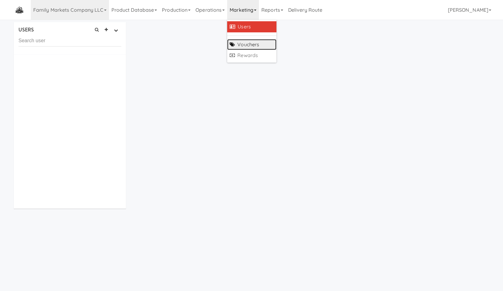
click at [258, 42] on link "Vouchers" at bounding box center [251, 44] width 49 height 11
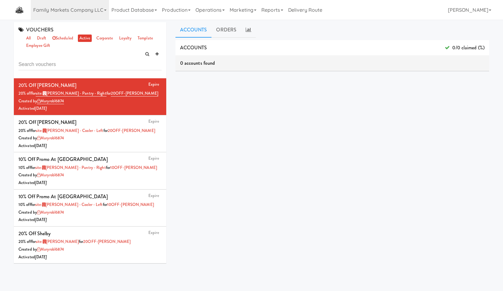
drag, startPoint x: 325, startPoint y: 258, endPoint x: 301, endPoint y: 270, distance: 26.4
click at [322, 260] on div "ACCOUNTS 0/0 claimed (%) 0 accounts found ORDERS 0 orders found dashboard/99" at bounding box center [332, 155] width 314 height 231
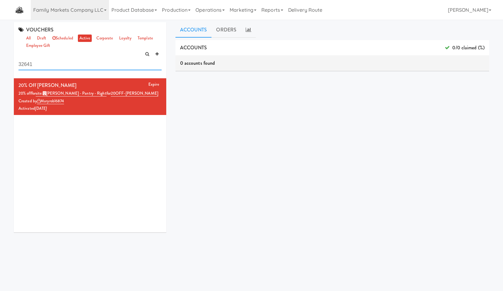
click at [97, 67] on input "32641" at bounding box center [89, 64] width 143 height 11
drag, startPoint x: 97, startPoint y: 67, endPoint x: 113, endPoint y: 55, distance: 20.2
click at [105, 62] on input "32641" at bounding box center [89, 64] width 143 height 11
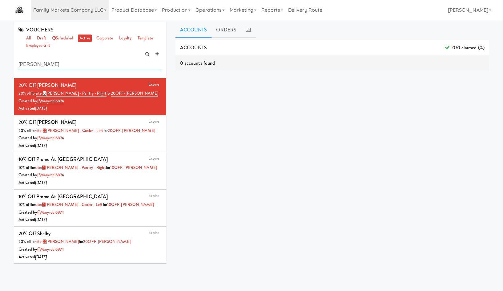
type input "[PERSON_NAME]"
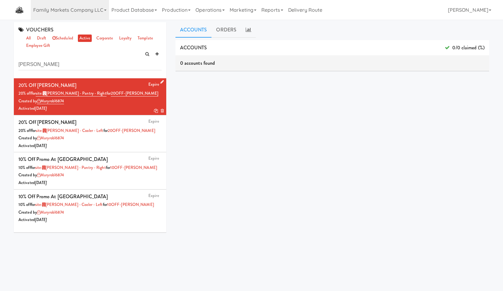
click at [154, 110] on icon at bounding box center [156, 111] width 4 height 4
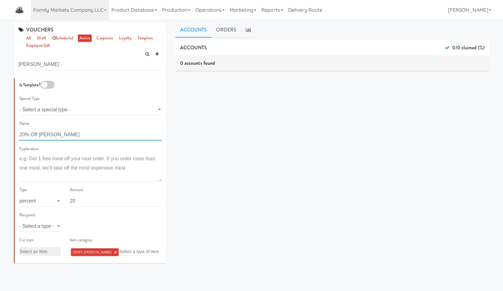
click at [26, 136] on input "20% Off [PERSON_NAME]" at bounding box center [90, 134] width 142 height 11
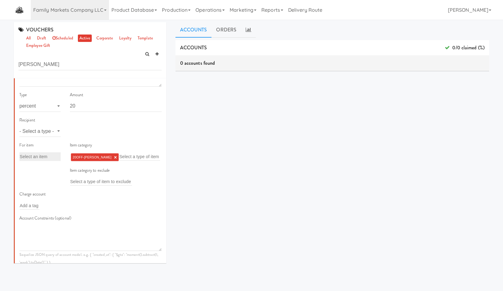
scroll to position [91, 0]
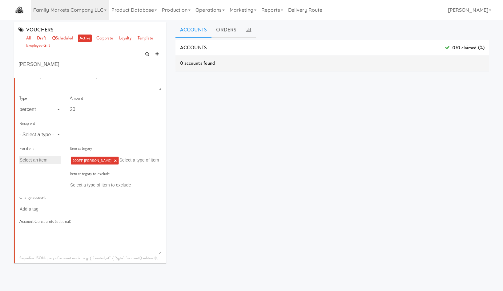
type input "100% Off [PERSON_NAME]"
drag, startPoint x: 97, startPoint y: 113, endPoint x: 45, endPoint y: 105, distance: 52.6
click at [45, 105] on div "Type - Select a type - meal item percent amount daily amount daily meal daily i…" at bounding box center [90, 107] width 151 height 25
type input "100"
click at [49, 135] on select "- Select a type - user site company" at bounding box center [39, 134] width 41 height 11
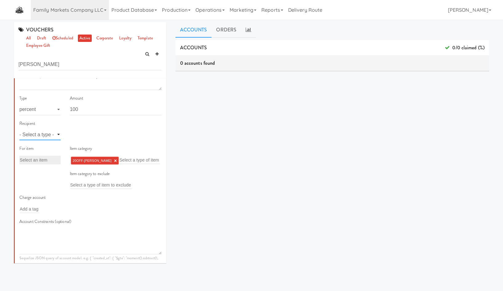
select select "string:site"
click at [19, 129] on select "- Select a type - user site company" at bounding box center [39, 134] width 41 height 11
click at [82, 135] on input "text" at bounding box center [80, 135] width 20 height 8
type input "rigb"
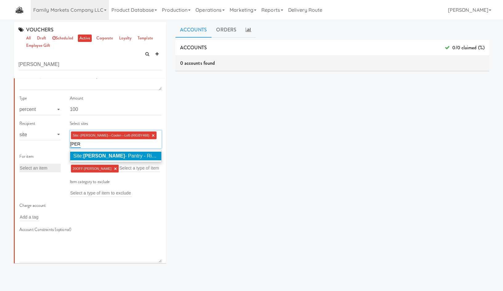
type input "[PERSON_NAME]"
click at [162, 153] on em "[PERSON_NAME]" at bounding box center [183, 155] width 42 height 5
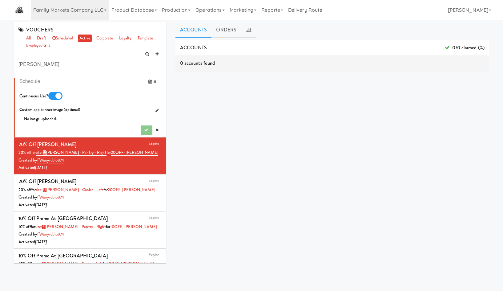
scroll to position [439, 0]
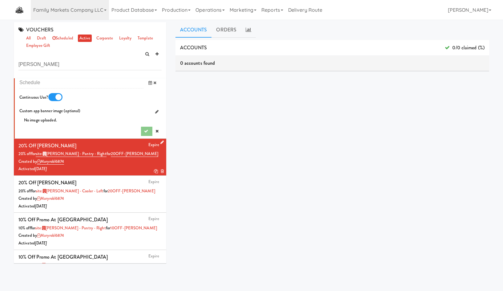
click at [160, 143] on icon at bounding box center [161, 142] width 3 height 4
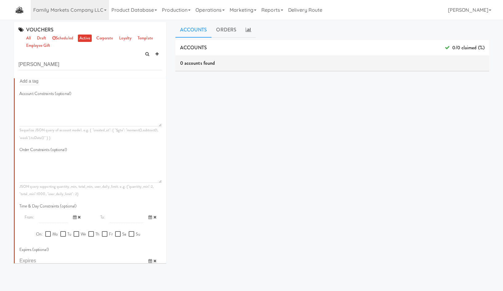
scroll to position [916, 0]
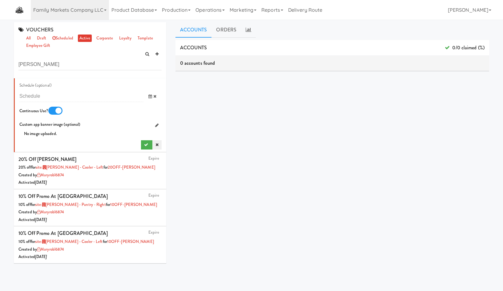
click at [152, 147] on link at bounding box center [156, 144] width 9 height 9
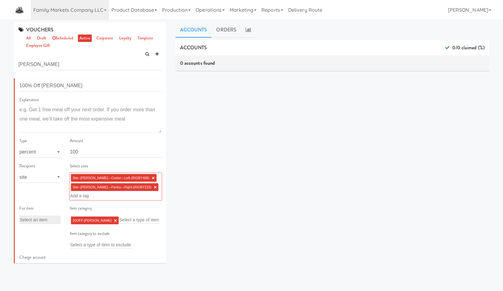
scroll to position [144, 0]
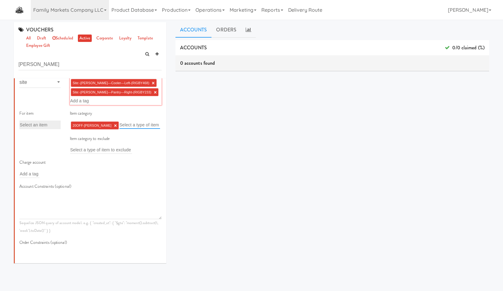
click at [119, 123] on input "text" at bounding box center [139, 125] width 41 height 8
type input "f"
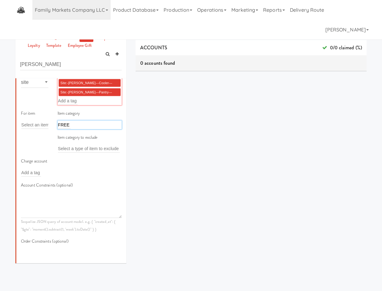
click at [71, 126] on div "FREE FREE" at bounding box center [90, 124] width 64 height 9
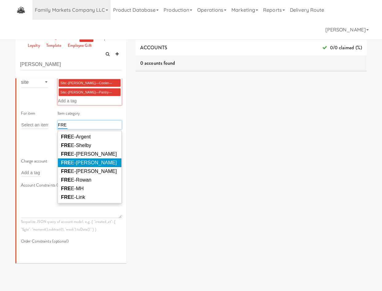
type input "FRE"
click at [79, 164] on span "FRE E-[PERSON_NAME]" at bounding box center [89, 162] width 56 height 5
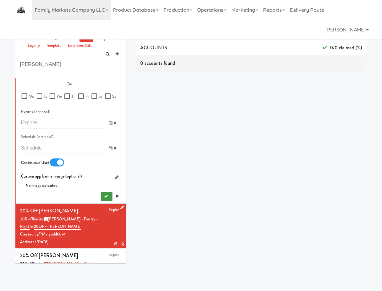
scroll to position [390, 0]
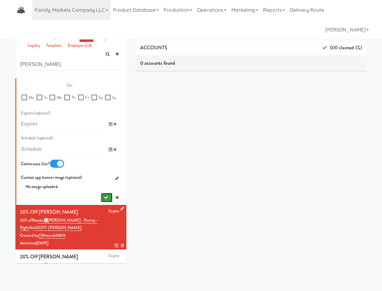
click at [101, 202] on button "submit" at bounding box center [106, 197] width 11 height 9
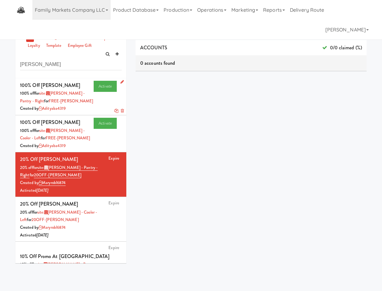
click at [79, 107] on div "Created by adityaba4319" at bounding box center [71, 109] width 102 height 8
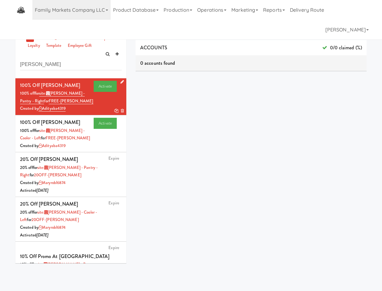
click at [120, 81] on icon at bounding box center [121, 82] width 3 height 4
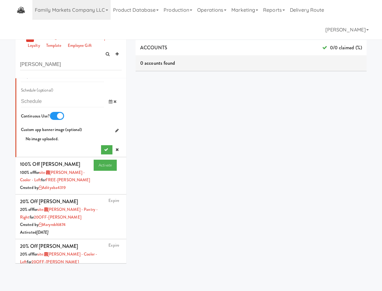
scroll to position [431, 0]
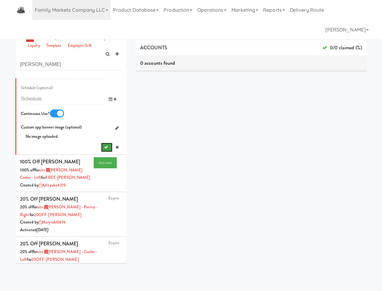
click at [104, 149] on icon "submit" at bounding box center [106, 147] width 4 height 4
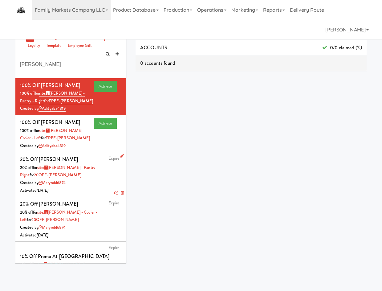
click at [93, 181] on div "Created by maryrobl6874" at bounding box center [71, 183] width 102 height 8
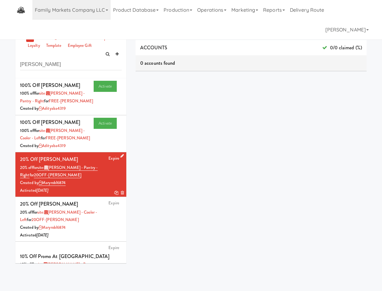
click at [120, 156] on icon at bounding box center [121, 156] width 3 height 4
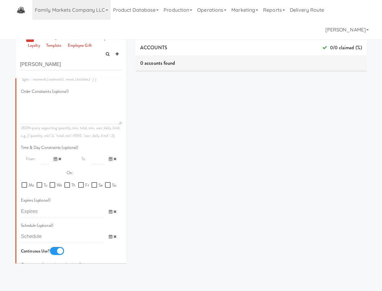
scroll to position [431, 0]
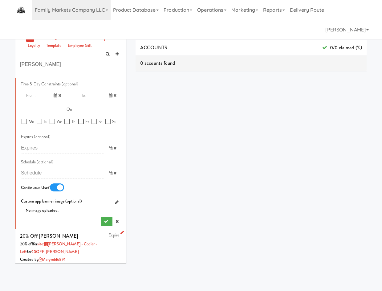
drag, startPoint x: 111, startPoint y: 235, endPoint x: 111, endPoint y: 229, distance: 6.5
click at [115, 223] on icon at bounding box center [116, 221] width 3 height 4
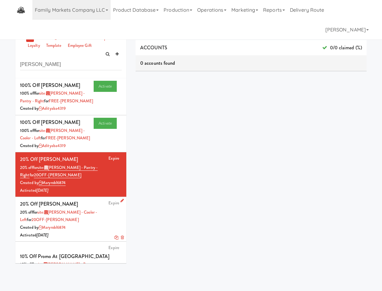
click at [88, 231] on div "Activated [DATE]" at bounding box center [71, 235] width 102 height 8
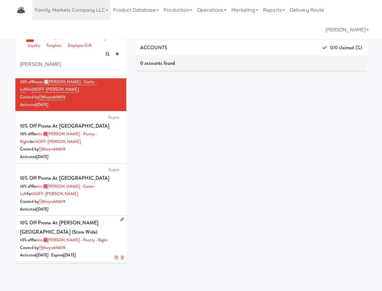
scroll to position [144, 0]
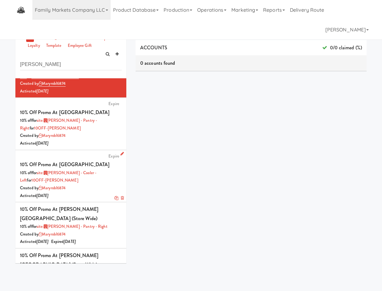
click at [104, 192] on div "Activated [DATE]" at bounding box center [71, 196] width 102 height 8
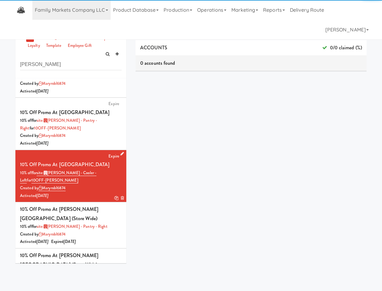
click at [120, 151] on icon at bounding box center [121, 153] width 3 height 4
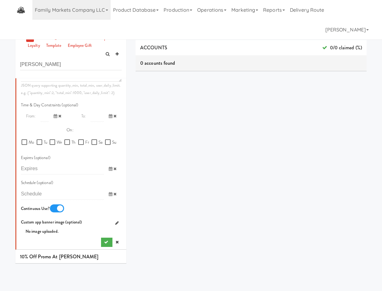
scroll to position [575, 0]
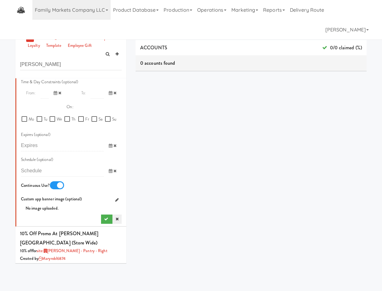
click at [115, 219] on icon at bounding box center [116, 219] width 3 height 4
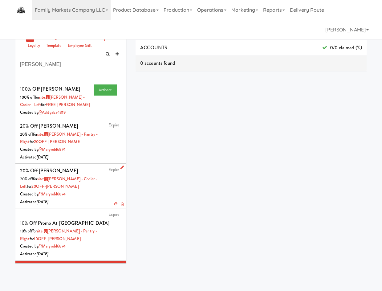
scroll to position [0, 0]
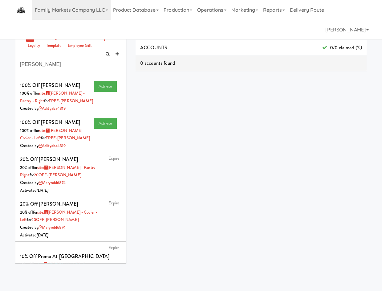
click at [45, 67] on input "[PERSON_NAME]" at bounding box center [71, 64] width 102 height 11
type input "argent"
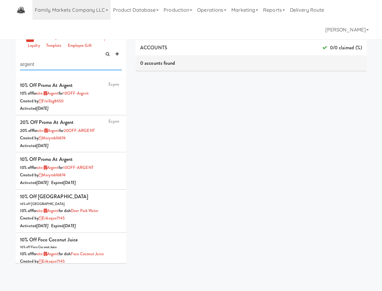
click at [60, 65] on input "argent" at bounding box center [71, 64] width 102 height 11
click at [84, 109] on div "Activated [DATE]" at bounding box center [71, 109] width 102 height 8
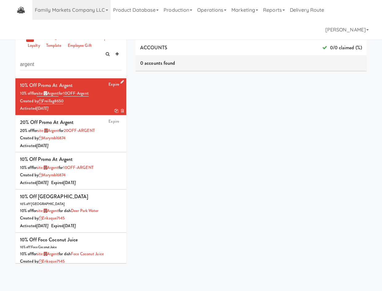
click at [114, 111] on icon at bounding box center [116, 111] width 4 height 4
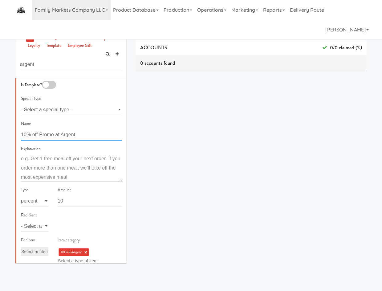
drag, startPoint x: 27, startPoint y: 136, endPoint x: 32, endPoint y: 135, distance: 5.2
drag, startPoint x: 32, startPoint y: 135, endPoint x: 7, endPoint y: 136, distance: 25.3
click at [7, 136] on div "VOUCHERS all draft scheduled active corporate loyalty template employee gift ar…" at bounding box center [191, 146] width 382 height 249
type input "FREE at Argent"
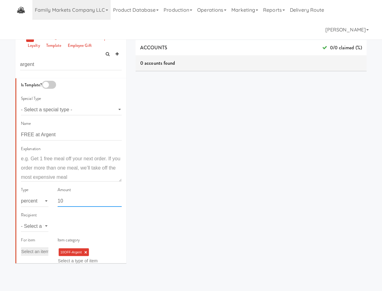
click at [74, 203] on input "10" at bounding box center [90, 200] width 64 height 11
type input "100"
click at [38, 223] on select "- Select a type - user site company" at bounding box center [34, 225] width 27 height 11
select select "string:site"
click at [21, 220] on select "- Select a type - user site company" at bounding box center [34, 225] width 27 height 11
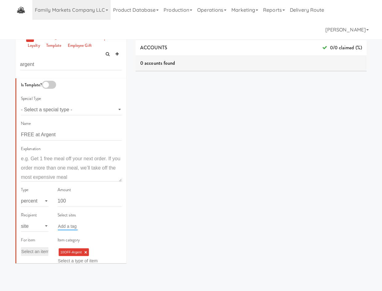
click at [71, 229] on input "text" at bounding box center [68, 226] width 20 height 8
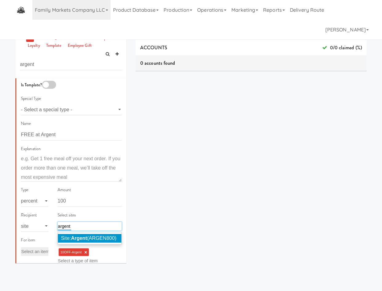
type input "argent"
click at [102, 242] on li "Site: Argent (ARGEN800)" at bounding box center [89, 238] width 63 height 9
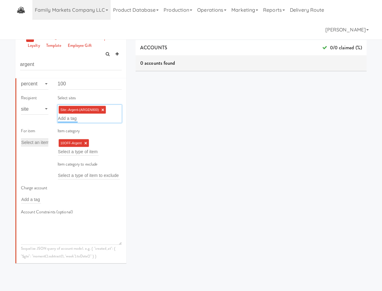
scroll to position [119, 0]
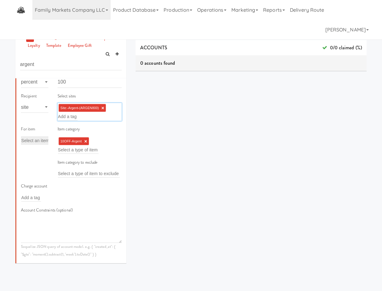
click at [85, 140] on link "×" at bounding box center [85, 141] width 3 height 5
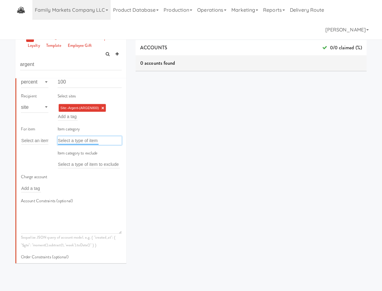
click at [82, 143] on input "text" at bounding box center [78, 140] width 41 height 8
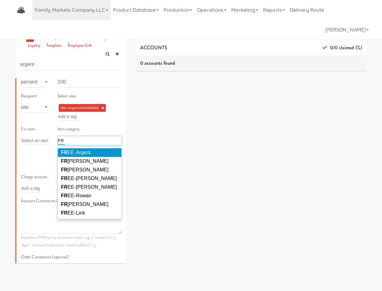
type input "FR"
click at [86, 152] on span "FR EE-Argent" at bounding box center [76, 152] width 30 height 5
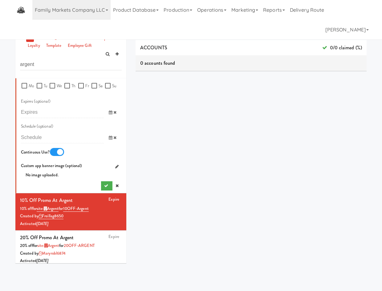
scroll to position [406, 0]
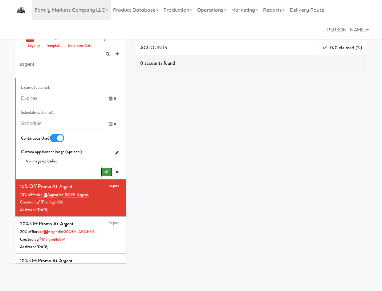
click at [104, 174] on icon "submit" at bounding box center [106, 172] width 4 height 4
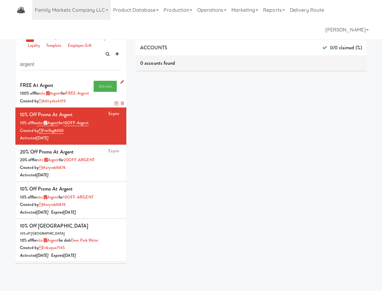
click at [84, 97] on div "100% off for site: Argent for FREE-Argent" at bounding box center [71, 94] width 102 height 8
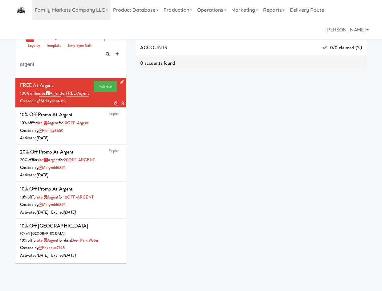
click at [114, 105] on icon at bounding box center [116, 103] width 4 height 4
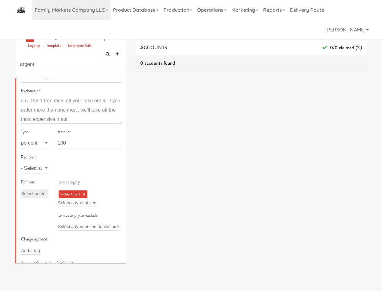
scroll to position [72, 0]
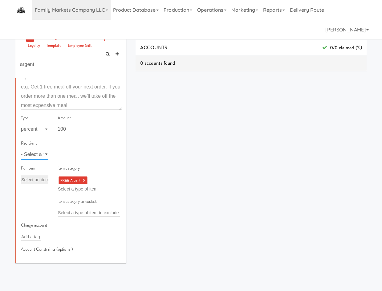
click at [40, 158] on select "- Select a type - user site company" at bounding box center [34, 153] width 27 height 11
select select "string:site"
click at [21, 148] on select "- Select a type - user site company" at bounding box center [34, 153] width 27 height 11
click at [77, 157] on div "Add a tag" at bounding box center [90, 154] width 64 height 9
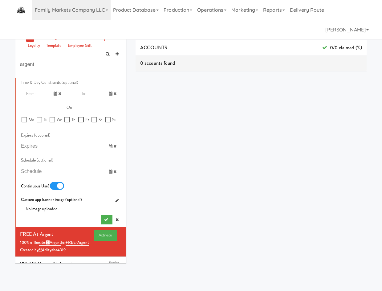
scroll to position [359, 0]
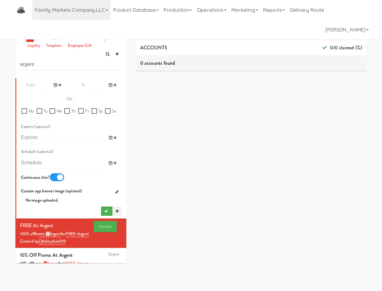
type input "arge"
drag, startPoint x: 115, startPoint y: 225, endPoint x: 110, endPoint y: 214, distance: 11.7
click at [113, 215] on link at bounding box center [116, 210] width 9 height 9
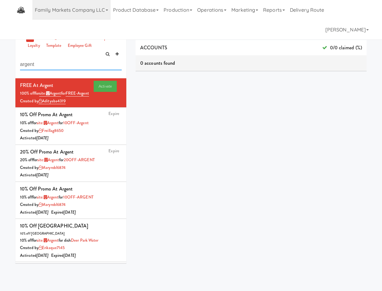
click at [62, 66] on input "argent" at bounding box center [71, 64] width 102 height 11
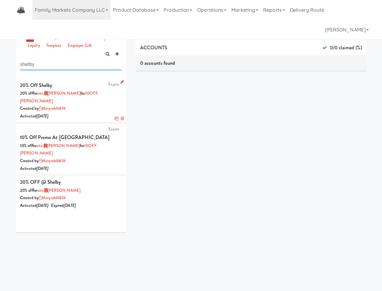
type input "shelby"
click at [98, 105] on div "Created by maryrobl6874" at bounding box center [71, 109] width 102 height 8
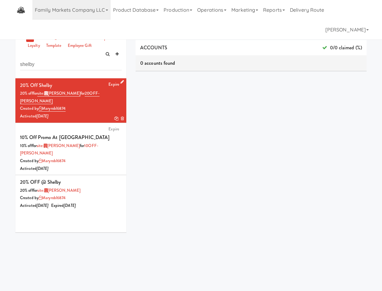
click at [114, 116] on icon at bounding box center [116, 118] width 4 height 4
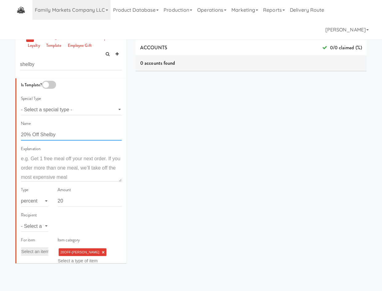
drag, startPoint x: 32, startPoint y: 135, endPoint x: 1, endPoint y: 136, distance: 31.1
click at [0, 139] on html "Okay Okay Select date: previous 2025-Oct next Su Mo Tu We Th Fr Sa 28 29 30 1 2…" at bounding box center [191, 145] width 382 height 291
type input "100% Off Shelby"
click at [69, 199] on input "20" at bounding box center [90, 200] width 64 height 11
type input "2"
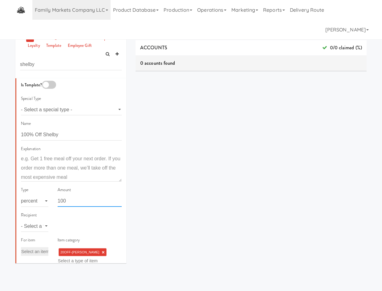
type input "100"
click at [41, 224] on select "- Select a type - user site company" at bounding box center [34, 225] width 27 height 11
select select "string:site"
click at [21, 220] on select "- Select a type - user site company" at bounding box center [34, 225] width 27 height 11
click at [69, 226] on input "text" at bounding box center [68, 226] width 20 height 8
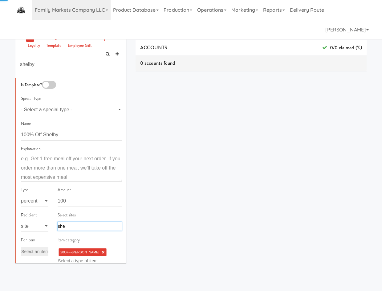
type input "shel"
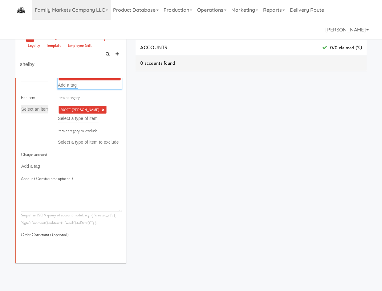
scroll to position [149, 0]
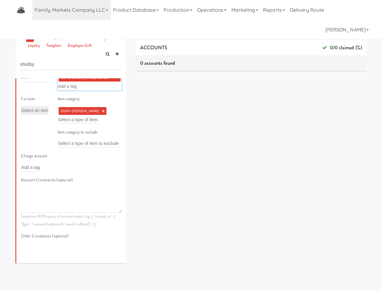
click at [102, 113] on link "×" at bounding box center [103, 110] width 3 height 5
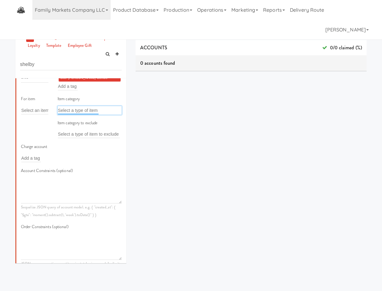
click at [83, 111] on input "text" at bounding box center [78, 110] width 41 height 8
type input "1"
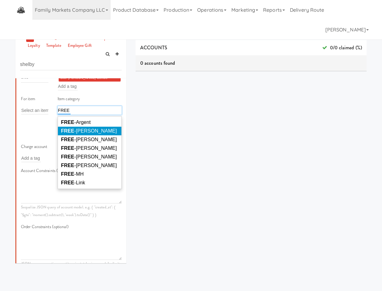
type input "FREE"
click at [86, 129] on span "FREE -[PERSON_NAME]" at bounding box center [89, 130] width 56 height 5
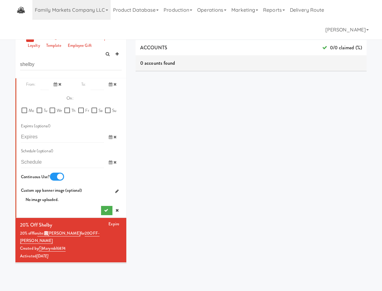
scroll to position [392, 0]
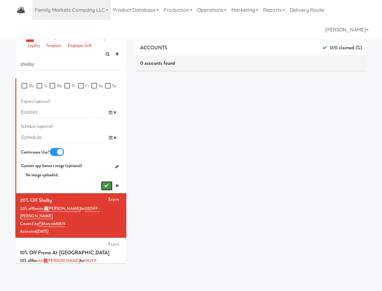
click at [104, 187] on icon "submit" at bounding box center [106, 185] width 4 height 4
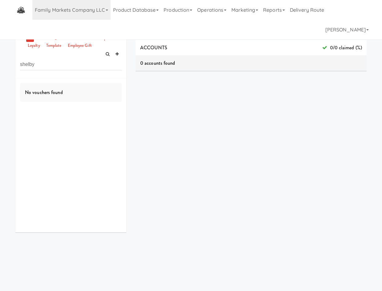
scroll to position [0, 0]
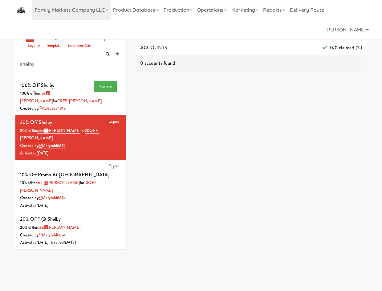
click at [42, 62] on input "shelby" at bounding box center [71, 64] width 102 height 11
type input "[PERSON_NAME]"
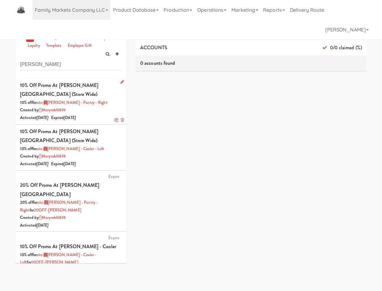
click at [95, 106] on div "Created by maryrobl6874" at bounding box center [71, 110] width 102 height 8
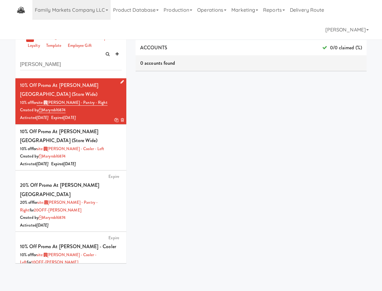
click at [114, 118] on icon at bounding box center [116, 120] width 4 height 4
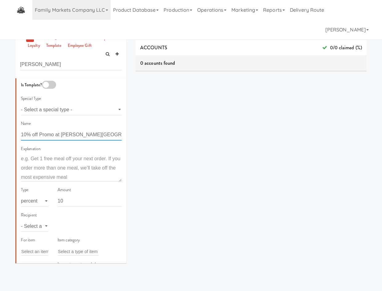
scroll to position [0, 2]
drag, startPoint x: 91, startPoint y: 134, endPoint x: 276, endPoint y: 142, distance: 185.2
click at [276, 142] on div "VOUCHERS all draft scheduled active corporate loyalty template employee gift [P…" at bounding box center [191, 146] width 360 height 249
type input "100% off Promo at [PERSON_NAME]"
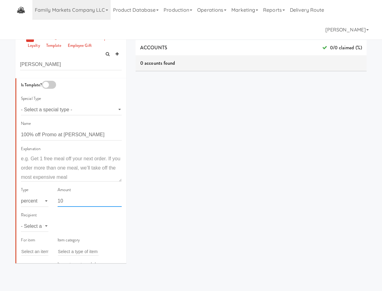
click at [83, 202] on input "10" at bounding box center [90, 200] width 64 height 11
type input "100"
click at [31, 221] on div "Recipient - Select a type - user site company" at bounding box center [34, 221] width 27 height 21
click at [37, 226] on select "- Select a type - user site company" at bounding box center [34, 225] width 27 height 11
select select "string:site"
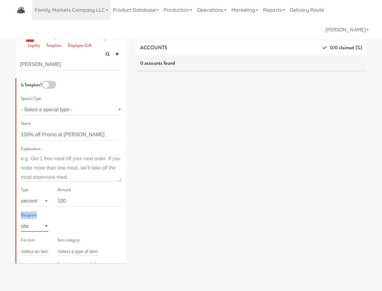
click at [21, 220] on select "- Select a type - user site company" at bounding box center [34, 225] width 27 height 11
click at [66, 227] on input "text" at bounding box center [68, 226] width 20 height 8
type input "[PERSON_NAME]"
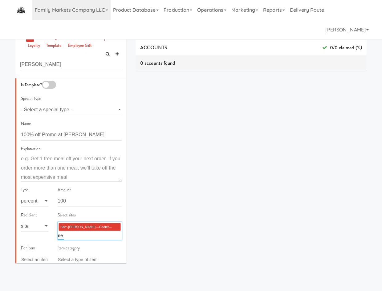
type input "[PERSON_NAME]"
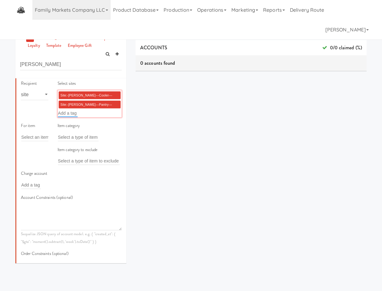
scroll to position [144, 0]
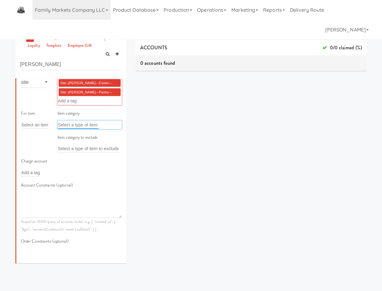
click at [75, 125] on input "text" at bounding box center [78, 125] width 41 height 8
type input "FREE"
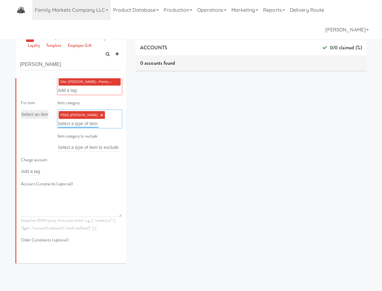
scroll to position [143, 0]
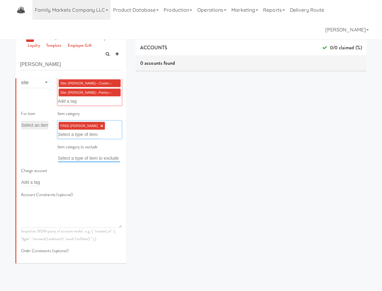
click at [75, 158] on input "text" at bounding box center [89, 158] width 62 height 8
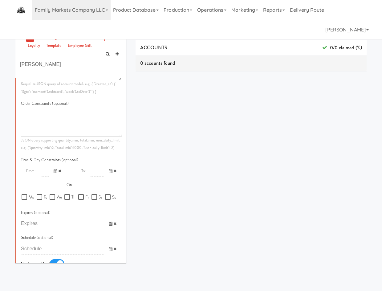
scroll to position [359, 0]
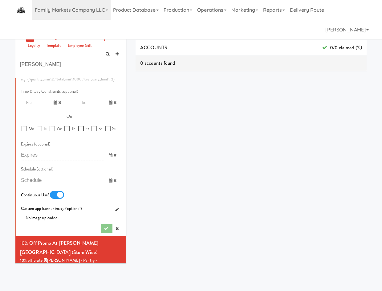
click at [102, 233] on div at bounding box center [111, 228] width 21 height 9
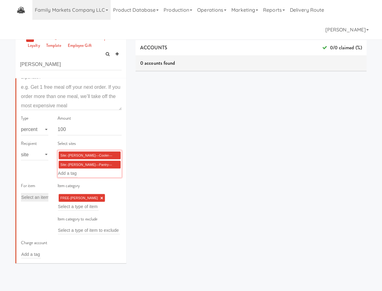
scroll to position [0, 0]
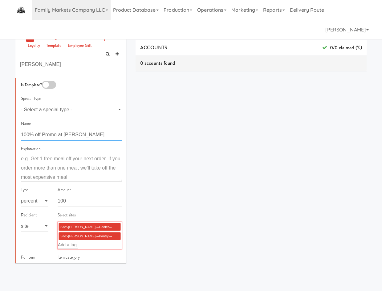
drag, startPoint x: 91, startPoint y: 135, endPoint x: 91, endPoint y: 139, distance: 4.0
click at [91, 135] on input "100% off Promo at [PERSON_NAME]" at bounding box center [71, 134] width 101 height 11
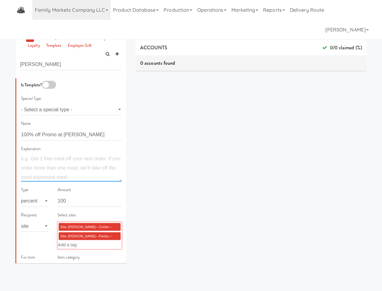
click at [83, 170] on textarea at bounding box center [71, 167] width 101 height 27
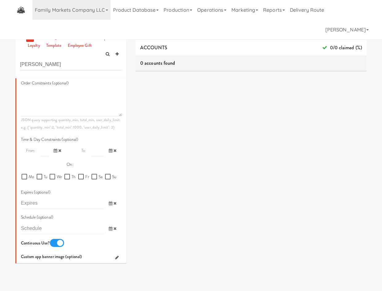
scroll to position [359, 0]
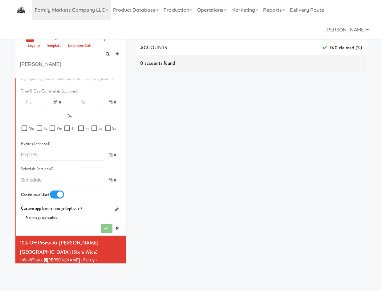
click at [101, 233] on div at bounding box center [111, 227] width 21 height 9
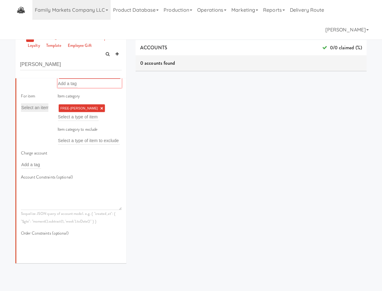
scroll to position [72, 0]
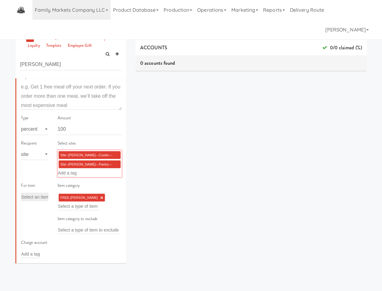
click at [87, 175] on div "Site:-[PERSON_NAME]---Cooler---Left-(NEDCO593) × Site:-[PERSON_NAME]---Pantry--…" at bounding box center [90, 163] width 64 height 27
click at [79, 211] on div "Item category FREE-[PERSON_NAME] × Select a type of item Item category to exclu…" at bounding box center [89, 210] width 73 height 57
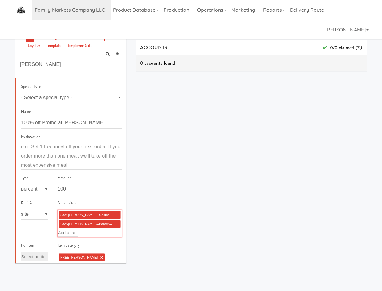
scroll to position [0, 0]
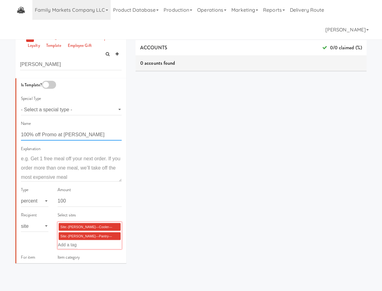
drag, startPoint x: 71, startPoint y: 131, endPoint x: 73, endPoint y: 138, distance: 7.8
click at [71, 131] on input "100% off Promo at [PERSON_NAME]" at bounding box center [71, 134] width 101 height 11
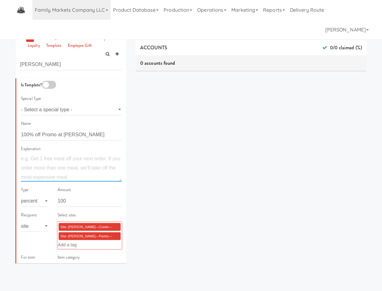
click at [72, 161] on textarea at bounding box center [71, 167] width 101 height 27
click at [68, 201] on input "100" at bounding box center [90, 200] width 64 height 11
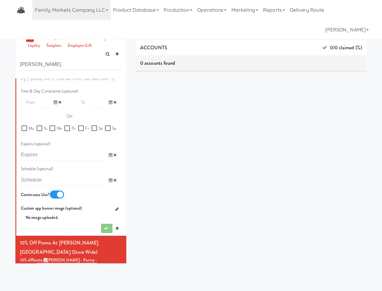
scroll to position [431, 0]
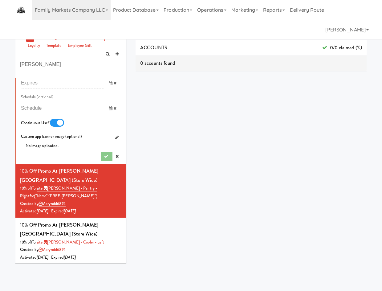
click at [101, 161] on div at bounding box center [111, 156] width 21 height 9
click at [115, 158] on icon at bounding box center [116, 156] width 3 height 4
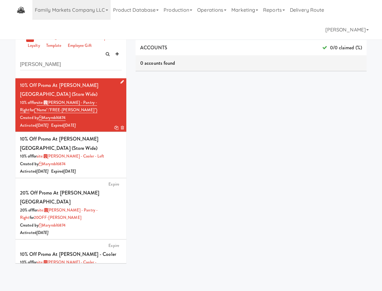
click at [120, 81] on icon at bounding box center [121, 82] width 3 height 4
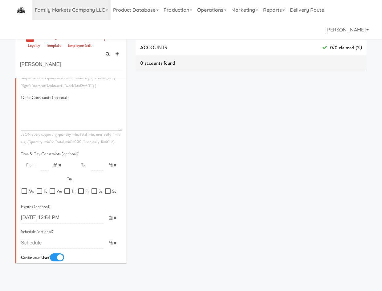
scroll to position [431, 0]
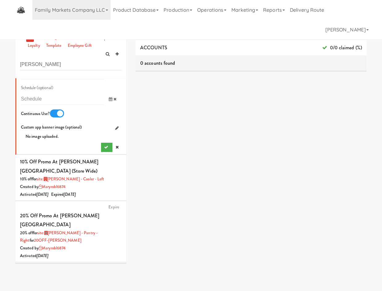
click at [113, 76] on icon at bounding box center [114, 74] width 3 height 4
click at [104, 149] on icon "submit" at bounding box center [106, 147] width 4 height 4
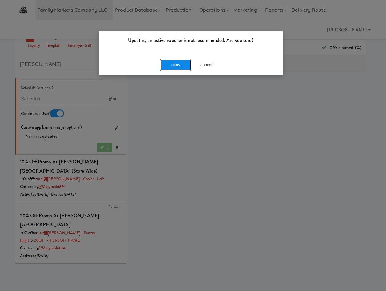
click at [176, 68] on button "Okay" at bounding box center [175, 64] width 31 height 11
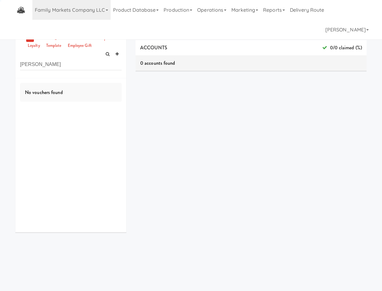
scroll to position [0, 0]
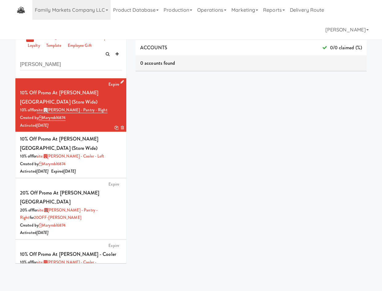
click at [120, 82] on icon at bounding box center [121, 82] width 3 height 4
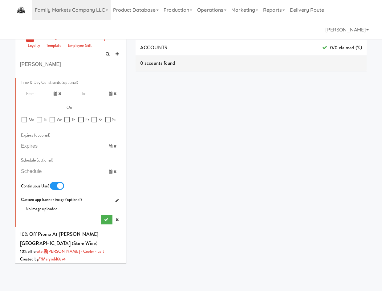
scroll to position [359, 0]
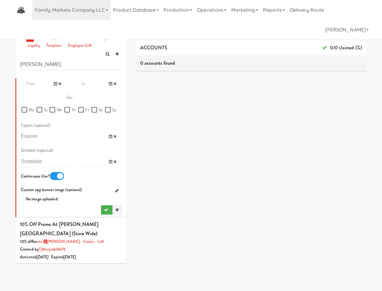
click at [115, 211] on icon at bounding box center [116, 209] width 3 height 4
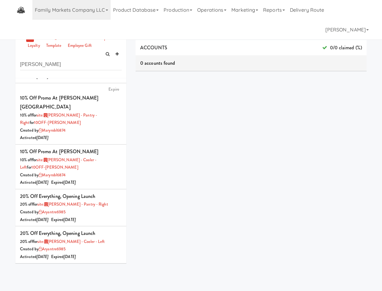
scroll to position [0, 0]
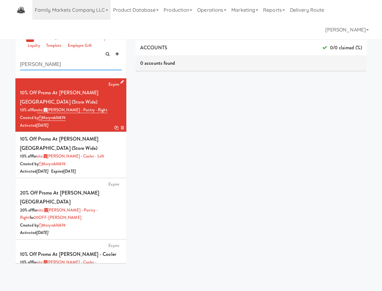
click at [45, 63] on input "[PERSON_NAME]" at bounding box center [71, 64] width 102 height 11
click at [92, 160] on div "Created by maryrobl6874" at bounding box center [71, 164] width 102 height 8
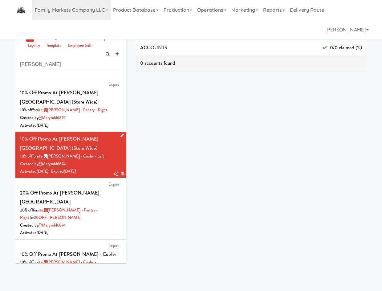
click at [120, 133] on icon at bounding box center [121, 135] width 3 height 4
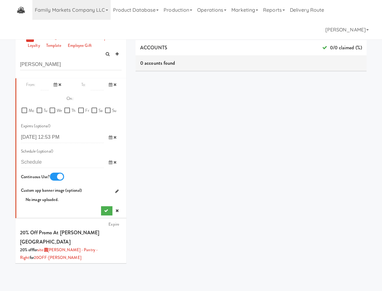
scroll to position [431, 0]
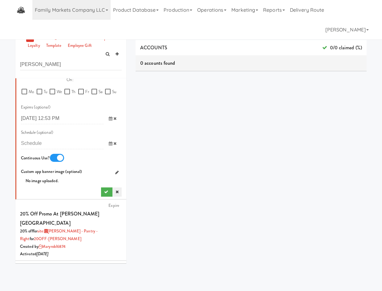
click at [115, 194] on icon at bounding box center [116, 192] width 3 height 4
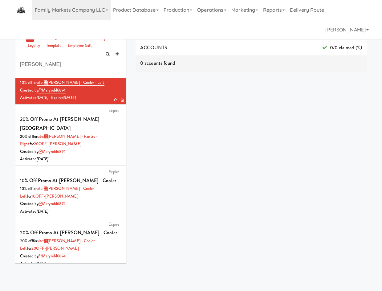
scroll to position [144, 0]
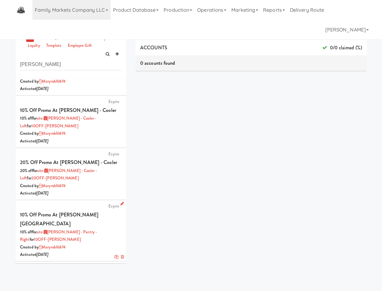
click at [82, 251] on div "Activated [DATE]" at bounding box center [71, 255] width 102 height 8
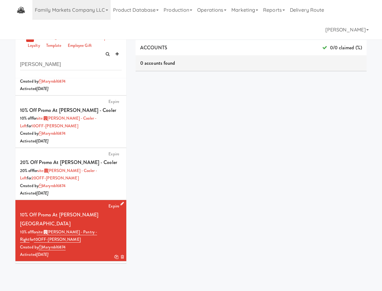
click at [114, 254] on link at bounding box center [116, 257] width 4 height 6
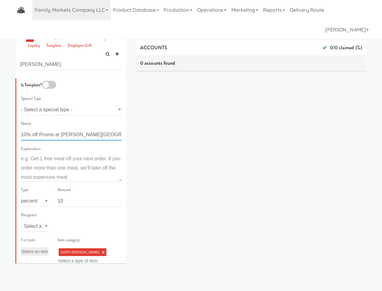
drag, startPoint x: 29, startPoint y: 135, endPoint x: 167, endPoint y: 142, distance: 138.4
click at [167, 142] on div "VOUCHERS all draft scheduled active corporate loyalty template employee gift [P…" at bounding box center [191, 146] width 360 height 249
type input "100% OFF [PERSON_NAME]"
click at [82, 203] on input "10" at bounding box center [90, 200] width 64 height 11
type input "100"
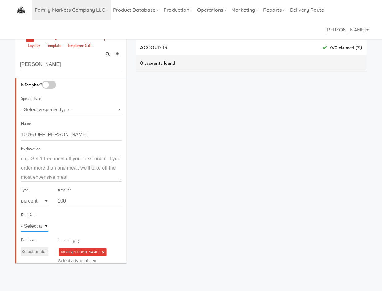
click at [38, 223] on select "- Select a type - user site company" at bounding box center [34, 225] width 27 height 11
select select "string:site"
click at [21, 220] on select "- Select a type - user site company" at bounding box center [34, 225] width 27 height 11
click at [70, 227] on input "text" at bounding box center [68, 226] width 20 height 8
type input "[PERSON_NAME]"
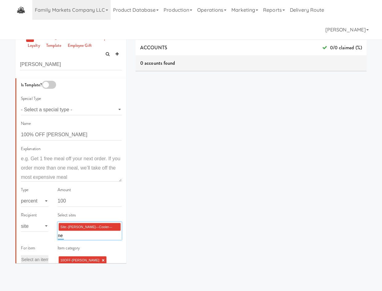
type input "[PERSON_NAME]"
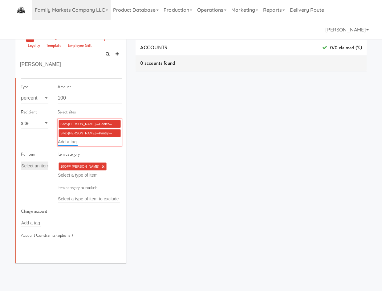
scroll to position [107, 0]
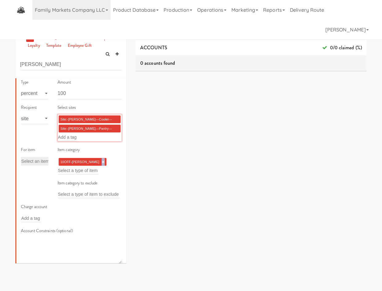
click at [102, 163] on link "×" at bounding box center [103, 161] width 3 height 5
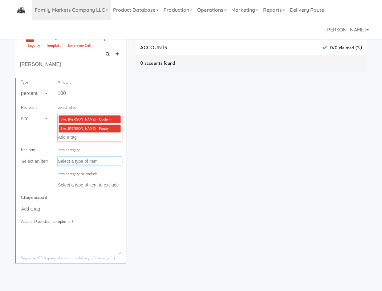
click at [82, 160] on input "text" at bounding box center [78, 161] width 41 height 8
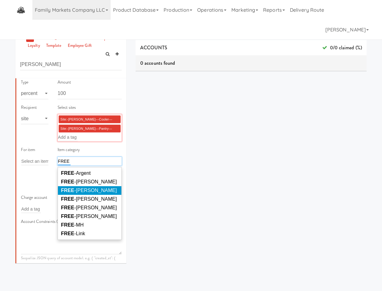
type input "FREE"
click at [83, 187] on li "FREE -[PERSON_NAME]" at bounding box center [89, 190] width 63 height 9
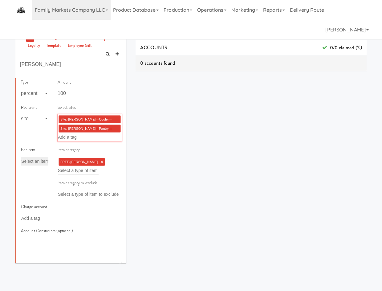
drag, startPoint x: 127, startPoint y: 133, endPoint x: 126, endPoint y: 139, distance: 5.6
click at [126, 139] on div "VOUCHERS all draft scheduled active corporate loyalty template employee gift [P…" at bounding box center [71, 144] width 120 height 245
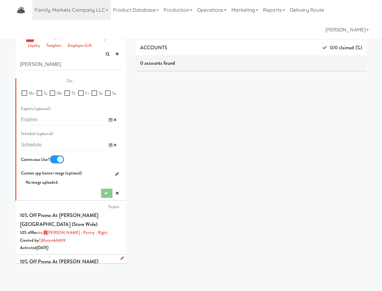
scroll to position [410, 0]
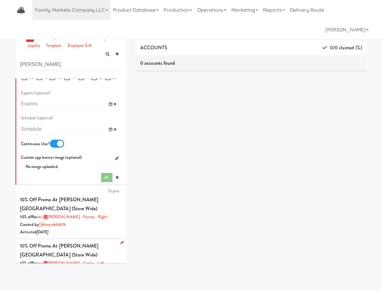
click at [102, 182] on div at bounding box center [111, 177] width 21 height 9
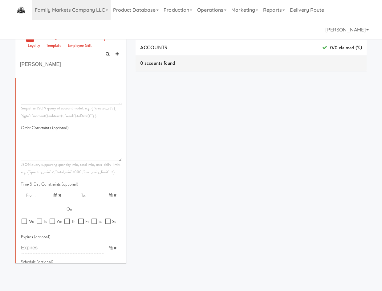
scroll to position [51, 0]
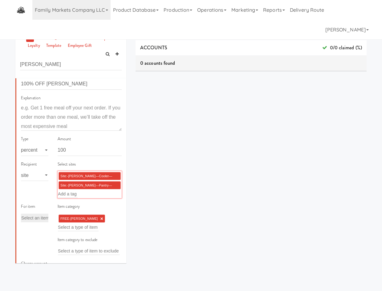
click at [105, 192] on div "Site:-[PERSON_NAME]---Cooler---Left-(NEDCO593) × Site:-[PERSON_NAME]---Pantry--…" at bounding box center [90, 184] width 64 height 27
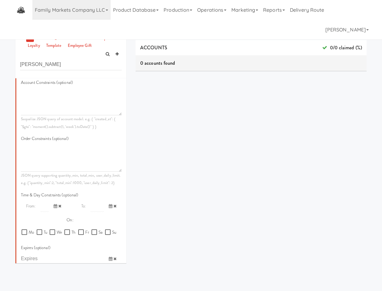
scroll to position [338, 0]
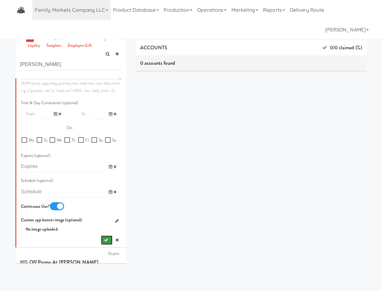
click at [104, 242] on icon "submit" at bounding box center [106, 240] width 4 height 4
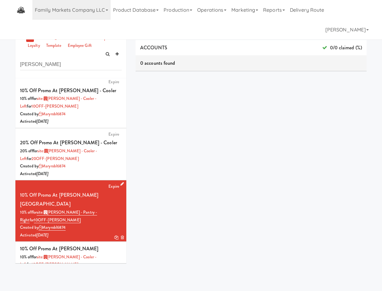
scroll to position [0, 0]
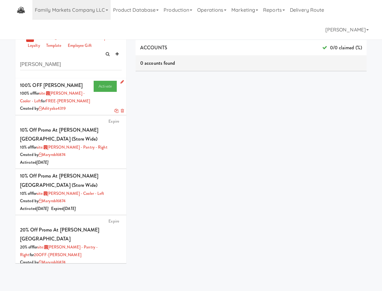
click at [76, 111] on div "Created by adityaba4319" at bounding box center [71, 109] width 102 height 8
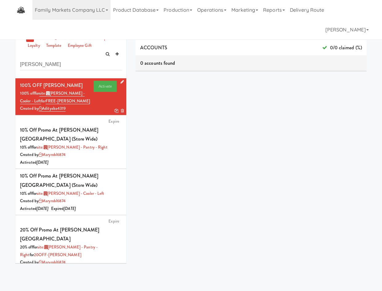
click at [114, 111] on icon at bounding box center [116, 111] width 4 height 4
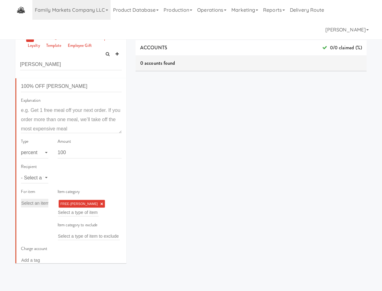
scroll to position [72, 0]
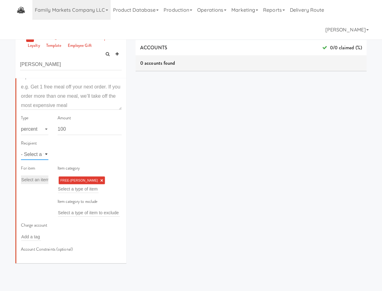
click at [42, 155] on select "- Select a type - user site company" at bounding box center [34, 153] width 27 height 11
select select "string:site"
click at [21, 148] on select "- Select a type - user site company" at bounding box center [34, 153] width 27 height 11
click at [79, 157] on div "Add a tag" at bounding box center [90, 154] width 64 height 9
type input "[PERSON_NAME]"
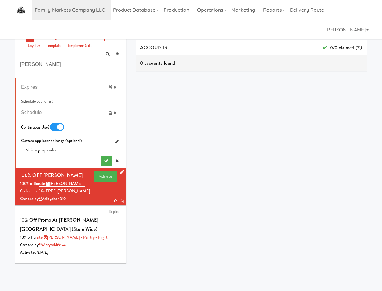
scroll to position [431, 0]
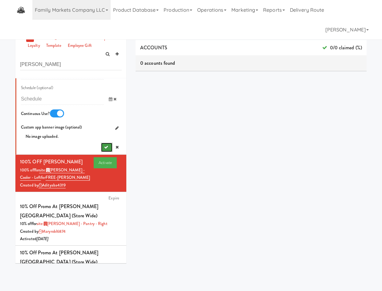
click at [104, 149] on icon "submit" at bounding box center [106, 147] width 4 height 4
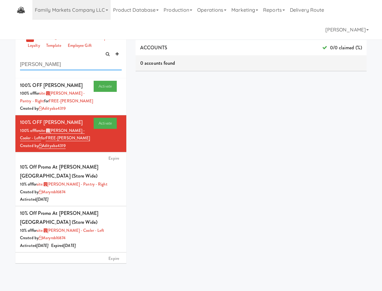
click at [57, 66] on input "[PERSON_NAME]" at bounding box center [71, 64] width 102 height 11
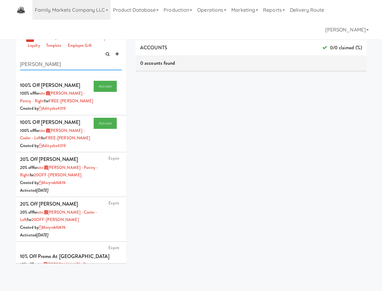
click at [55, 60] on input "[PERSON_NAME]" at bounding box center [71, 64] width 102 height 11
click at [55, 59] on input "[PERSON_NAME]" at bounding box center [71, 64] width 102 height 11
click at [50, 66] on input "[PERSON_NAME]" at bounding box center [71, 64] width 102 height 11
click at [49, 66] on input "[PERSON_NAME]" at bounding box center [71, 64] width 102 height 11
type input "stew"
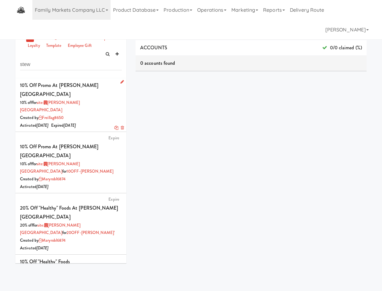
click at [92, 114] on div "Created by freillag8650" at bounding box center [71, 118] width 102 height 8
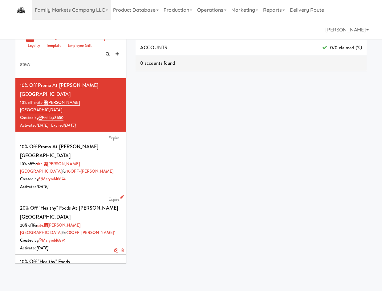
click at [79, 244] on div "Activated [DATE]" at bounding box center [71, 248] width 102 height 8
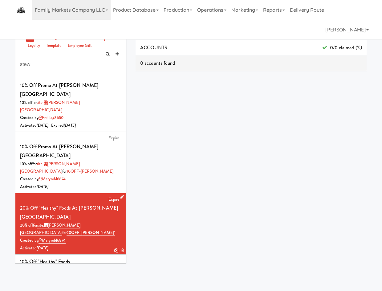
click at [112, 247] on div at bounding box center [118, 251] width 12 height 8
click at [114, 248] on icon at bounding box center [116, 250] width 4 height 4
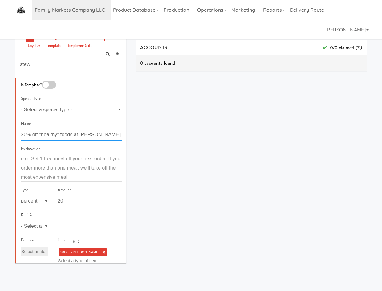
click at [23, 135] on input "20% off "healthy" foods at [PERSON_NAME][GEOGRAPHIC_DATA]" at bounding box center [71, 134] width 101 height 11
drag, startPoint x: 61, startPoint y: 139, endPoint x: 74, endPoint y: 135, distance: 13.7
click at [63, 138] on input "20% off "healthy" foods at [PERSON_NAME][GEOGRAPHIC_DATA]" at bounding box center [71, 134] width 101 height 11
drag, startPoint x: 78, startPoint y: 137, endPoint x: -18, endPoint y: 128, distance: 95.8
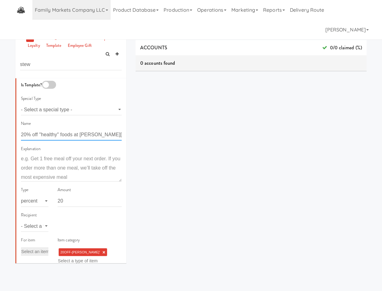
click at [0, 128] on html "Updating an active voucher is not recommended. Are you sure? Okay Cancel Okay U…" at bounding box center [191, 145] width 382 height 291
type input "100% OFF [PERSON_NAME][GEOGRAPHIC_DATA]"
drag, startPoint x: 71, startPoint y: 203, endPoint x: 26, endPoint y: 207, distance: 45.2
click at [26, 207] on div "Type - Select a type - meal item percent amount daily amount daily meal daily i…" at bounding box center [71, 198] width 110 height 25
type input "100"
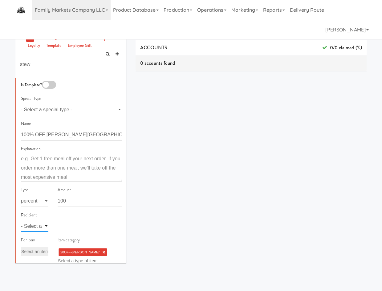
click at [33, 225] on select "- Select a type - user site company" at bounding box center [34, 225] width 27 height 11
select select "string:site"
click at [21, 220] on select "- Select a type - user site company" at bounding box center [34, 225] width 27 height 11
click at [59, 229] on input "text" at bounding box center [68, 226] width 20 height 8
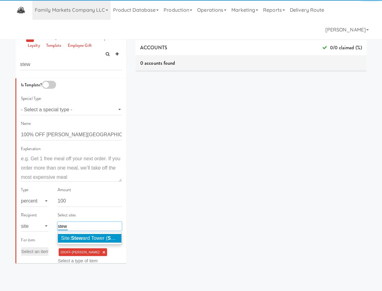
type input "stew"
click at [77, 235] on li "Site: [GEOGRAPHIC_DATA] ( STEW A889)" at bounding box center [89, 238] width 63 height 9
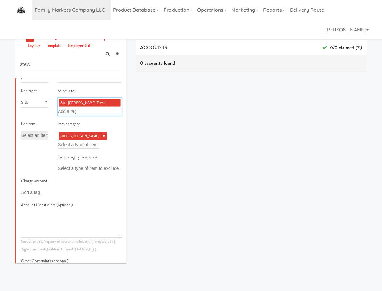
scroll to position [124, 0]
click at [89, 136] on li "20OFF-[PERSON_NAME]’ ×" at bounding box center [82, 136] width 49 height 8
click at [85, 139] on li "20OFF-[PERSON_NAME]’ ×" at bounding box center [82, 136] width 49 height 8
click at [102, 135] on link "×" at bounding box center [103, 135] width 3 height 5
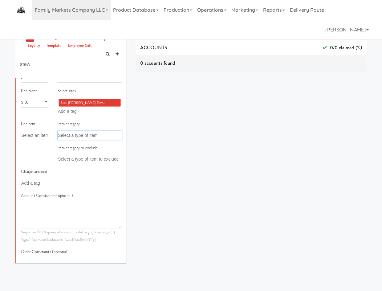
click at [86, 137] on input "text" at bounding box center [78, 135] width 41 height 8
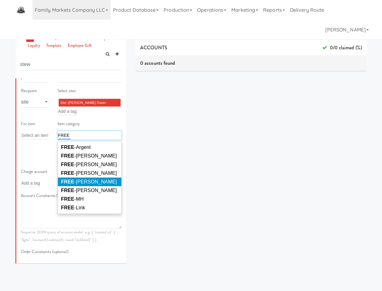
type input "FREE"
click at [91, 180] on span "FREE -[PERSON_NAME]" at bounding box center [89, 181] width 56 height 5
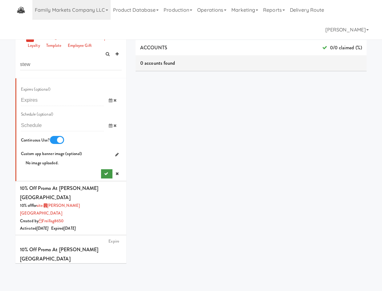
scroll to position [406, 0]
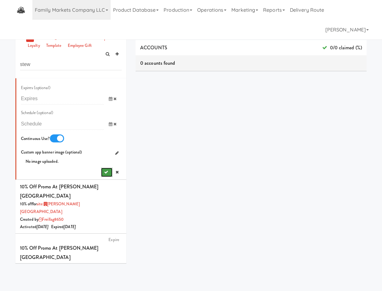
drag, startPoint x: 97, startPoint y: 186, endPoint x: 100, endPoint y: 185, distance: 3.1
click at [101, 177] on button "submit" at bounding box center [106, 171] width 11 height 9
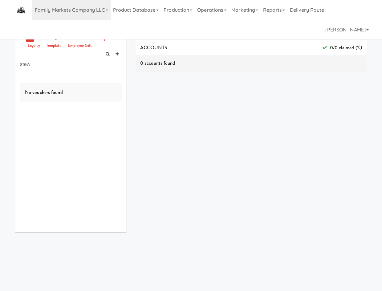
scroll to position [0, 0]
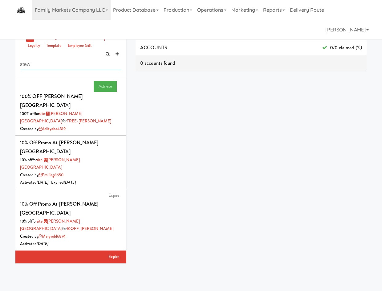
click at [39, 66] on input "stew" at bounding box center [71, 64] width 102 height 11
type input "[PERSON_NAME]"
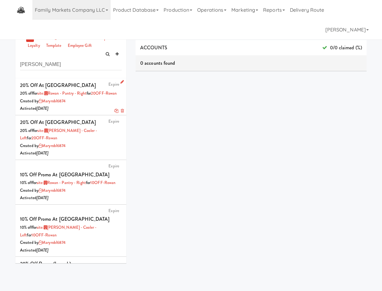
click at [80, 112] on div "Activated [DATE]" at bounding box center [71, 109] width 102 height 8
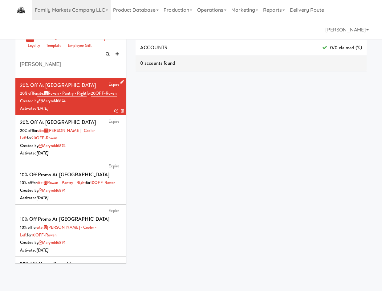
click at [114, 113] on icon at bounding box center [116, 111] width 4 height 4
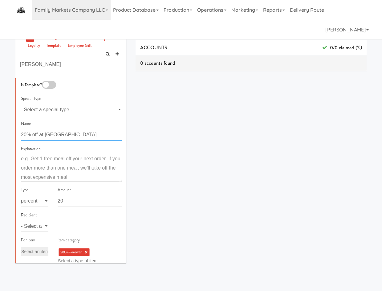
drag, startPoint x: 30, startPoint y: 135, endPoint x: 1, endPoint y: 136, distance: 29.6
click at [1, 136] on div "VOUCHERS all draft scheduled active corporate loyalty template employee gift [P…" at bounding box center [191, 146] width 382 height 249
type input "100% off at [GEOGRAPHIC_DATA]"
type input "100"
click at [50, 226] on div "Recipient - Select a type - user site company" at bounding box center [71, 223] width 110 height 25
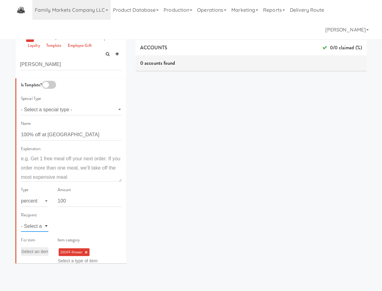
click at [43, 228] on select "- Select a type - user site company" at bounding box center [34, 225] width 27 height 11
select select "string:site"
click at [21, 220] on select "- Select a type - user site company" at bounding box center [34, 225] width 27 height 11
click at [72, 228] on input "text" at bounding box center [68, 226] width 20 height 8
type input "[PERSON_NAME]"
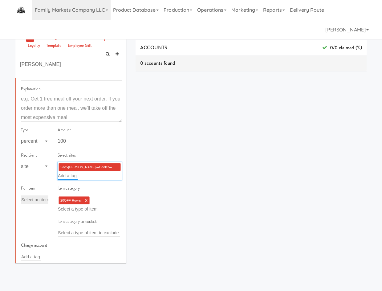
scroll to position [62, 0]
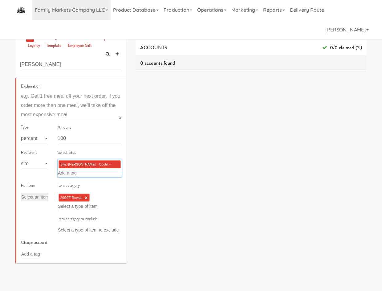
click at [86, 195] on link "×" at bounding box center [86, 197] width 3 height 5
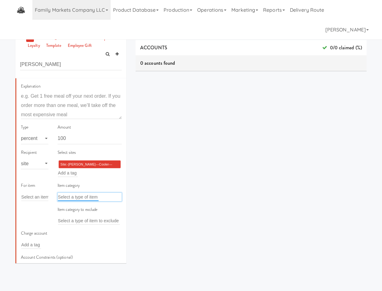
click at [80, 200] on input "text" at bounding box center [78, 197] width 41 height 8
type input "f"
type input "FREE"
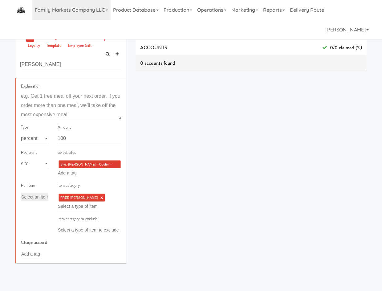
click at [81, 168] on li "Site:-[PERSON_NAME]---Cooler---Left-(ROWAN659) ×" at bounding box center [89, 164] width 62 height 8
type input "row"
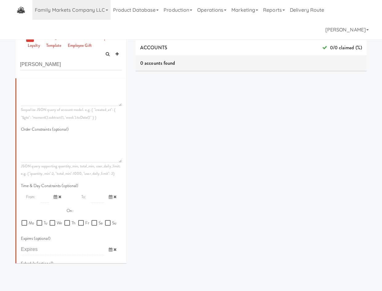
scroll to position [350, 0]
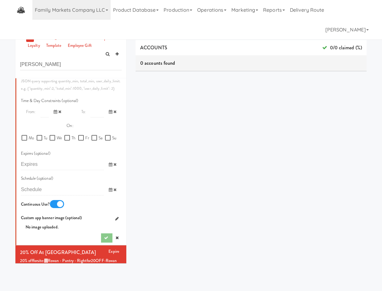
click at [103, 242] on div at bounding box center [111, 237] width 21 height 9
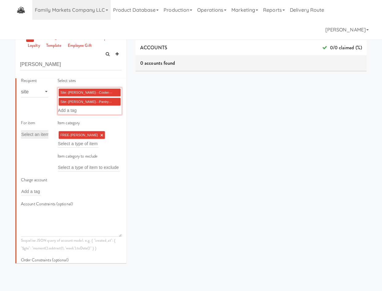
drag, startPoint x: 96, startPoint y: 109, endPoint x: 94, endPoint y: 106, distance: 3.9
click at [96, 109] on div "Site:-[PERSON_NAME]---Cooler---Left-(ROWAN659) × Site:-[PERSON_NAME]---Pantry--…" at bounding box center [90, 100] width 64 height 27
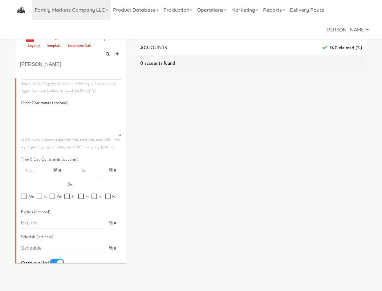
scroll to position [350, 0]
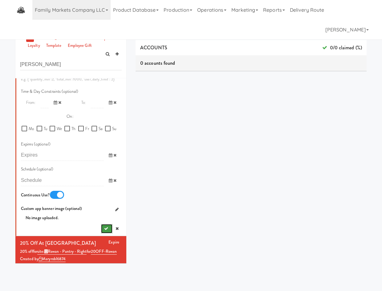
click at [101, 233] on button "submit" at bounding box center [106, 228] width 11 height 9
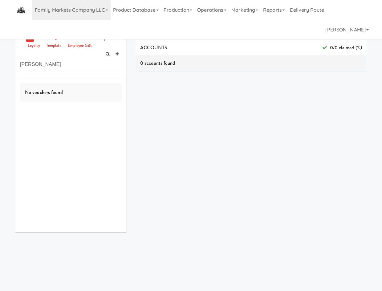
scroll to position [0, 0]
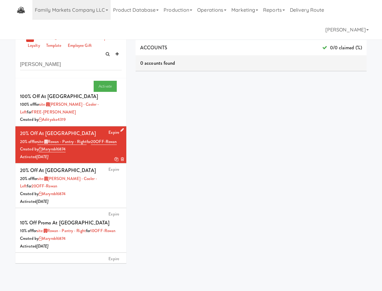
drag, startPoint x: 87, startPoint y: 104, endPoint x: 111, endPoint y: 115, distance: 27.0
click at [87, 104] on div "100% off for site: [PERSON_NAME] - Left for FREE-[PERSON_NAME]" at bounding box center [71, 108] width 102 height 15
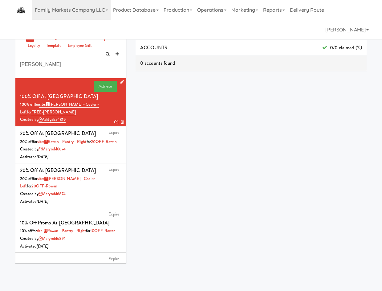
click at [114, 120] on icon at bounding box center [116, 122] width 4 height 4
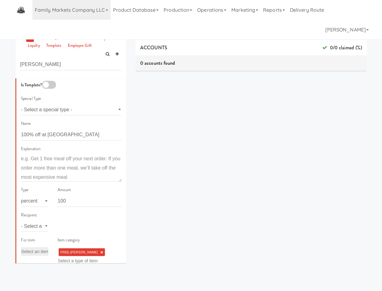
scroll to position [144, 0]
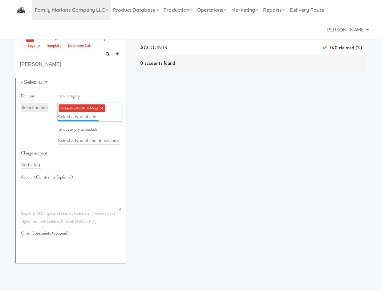
click at [76, 115] on input "text" at bounding box center [78, 117] width 41 height 8
click at [100, 110] on link "×" at bounding box center [101, 108] width 3 height 5
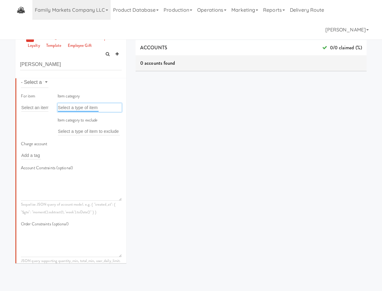
type input "f"
type input "FREE"
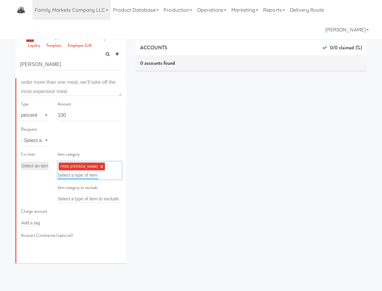
scroll to position [72, 0]
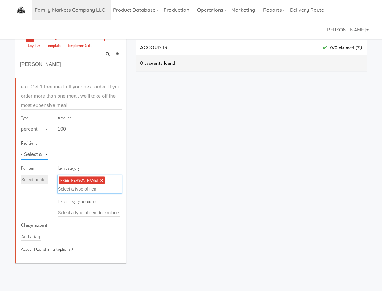
drag, startPoint x: 30, startPoint y: 153, endPoint x: 33, endPoint y: 159, distance: 7.2
click at [31, 154] on select "- Select a type - user site company" at bounding box center [34, 153] width 27 height 11
select select "string:site"
click at [21, 148] on select "- Select a type - user site company" at bounding box center [34, 153] width 27 height 11
drag, startPoint x: 68, startPoint y: 155, endPoint x: 67, endPoint y: 158, distance: 3.3
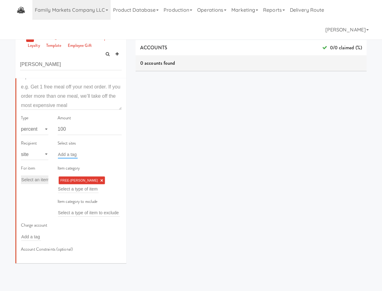
click at [68, 155] on input "text" at bounding box center [68, 154] width 20 height 8
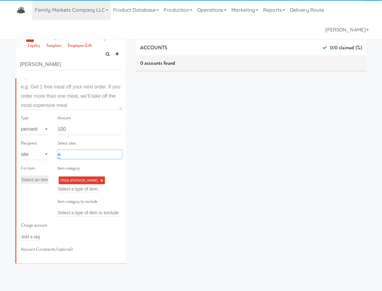
type input "[PERSON_NAME]"
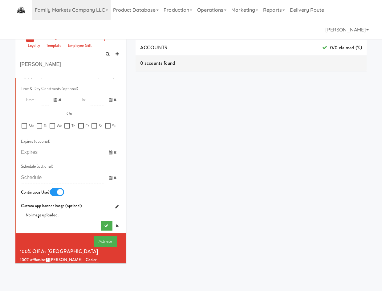
scroll to position [359, 0]
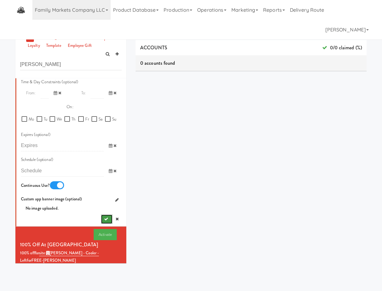
click at [104, 221] on icon "submit" at bounding box center [106, 219] width 4 height 4
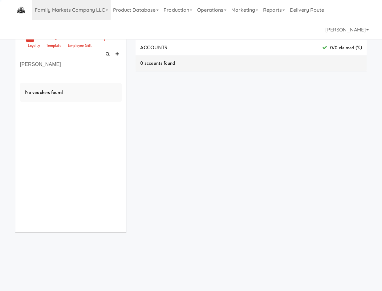
scroll to position [0, 0]
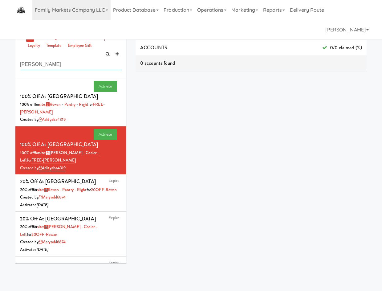
click at [68, 68] on input "[PERSON_NAME]" at bounding box center [71, 64] width 102 height 11
type input "mh"
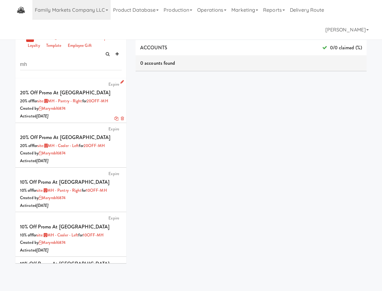
click at [92, 112] on div "Activated [DATE]" at bounding box center [71, 116] width 102 height 8
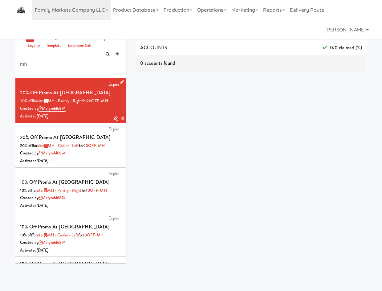
click at [114, 116] on icon at bounding box center [116, 118] width 4 height 4
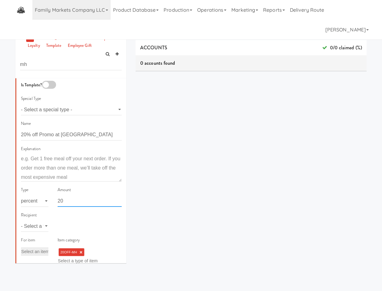
drag, startPoint x: 69, startPoint y: 202, endPoint x: 43, endPoint y: 205, distance: 26.1
click at [43, 205] on div "Type - Select a type - meal item percent amount daily amount daily meal daily i…" at bounding box center [71, 198] width 110 height 25
drag, startPoint x: 26, startPoint y: 135, endPoint x: 3, endPoint y: 132, distance: 22.8
click at [3, 132] on div "VOUCHERS all draft scheduled active corporate loyalty template employee gift mh…" at bounding box center [191, 146] width 382 height 249
type input "100% off Promo at [GEOGRAPHIC_DATA]"
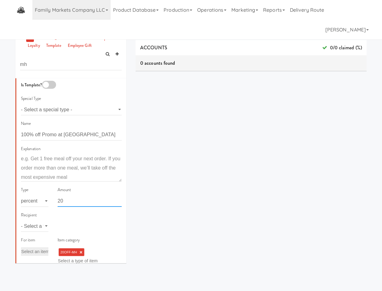
drag, startPoint x: 67, startPoint y: 201, endPoint x: 23, endPoint y: 210, distance: 44.8
click at [23, 210] on div "Type - Select a type - meal item percent amount daily amount daily meal daily i…" at bounding box center [71, 198] width 110 height 25
type input "100"
click at [40, 227] on select "- Select a type - user site company" at bounding box center [34, 225] width 27 height 11
select select "string:site"
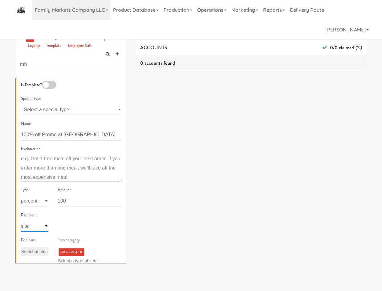
click at [21, 220] on select "- Select a type - user site company" at bounding box center [34, 225] width 27 height 11
click at [64, 227] on input "text" at bounding box center [68, 226] width 20 height 8
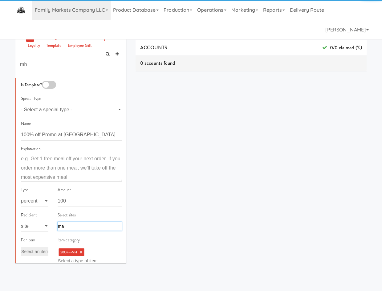
type input "m"
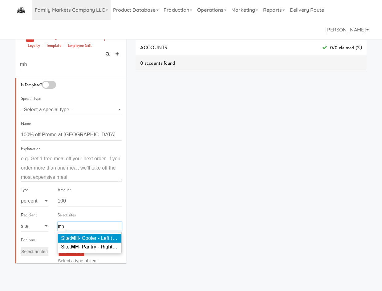
type input "mh"
click at [76, 239] on em "MH" at bounding box center [75, 237] width 8 height 5
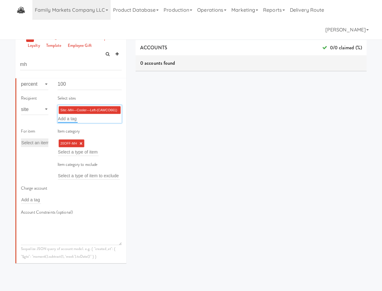
scroll to position [115, 0]
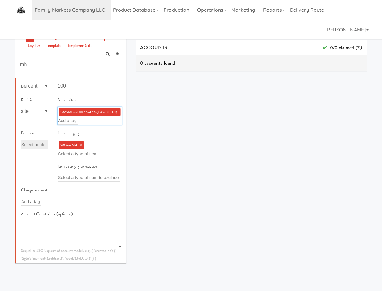
click at [88, 149] on div "20OFF-MH × Select a type of item" at bounding box center [90, 149] width 64 height 18
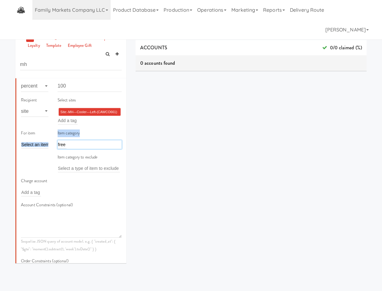
drag, startPoint x: 84, startPoint y: 142, endPoint x: 16, endPoint y: 149, distance: 68.2
click at [16, 149] on div "For item Select an item Item category free free Item category to exclude Select…" at bounding box center [71, 153] width 110 height 48
click at [90, 147] on div "free free" at bounding box center [90, 144] width 64 height 9
type input "f"
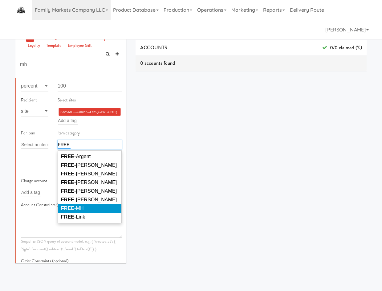
type input "FREE"
click at [79, 211] on span "FREE -MH" at bounding box center [72, 207] width 23 height 5
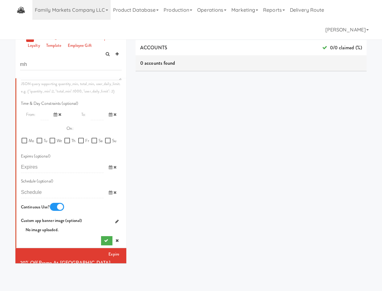
scroll to position [362, 0]
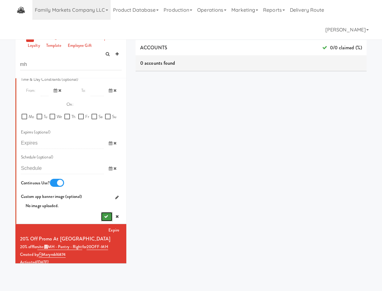
click at [101, 221] on button "submit" at bounding box center [106, 216] width 11 height 9
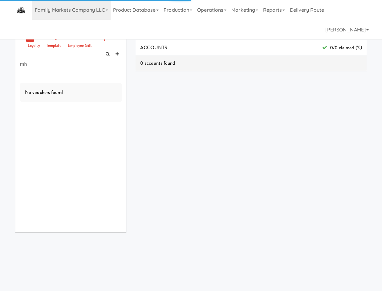
scroll to position [0, 0]
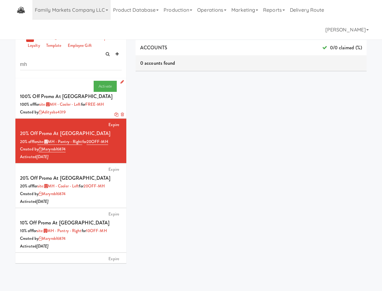
click at [87, 113] on div "Created by adityaba4319" at bounding box center [71, 112] width 102 height 8
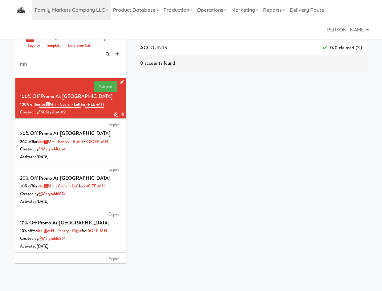
click at [114, 115] on icon at bounding box center [116, 114] width 4 height 4
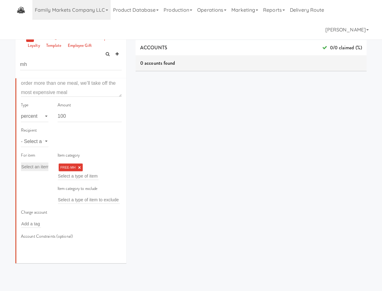
scroll to position [72, 0]
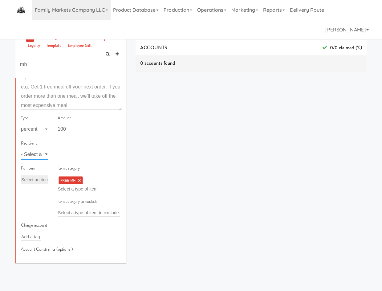
drag, startPoint x: 38, startPoint y: 158, endPoint x: 38, endPoint y: 162, distance: 3.7
click at [38, 162] on div "Recipient - Select a type - user site company" at bounding box center [34, 151] width 37 height 25
select select "string:site"
click at [21, 148] on select "- Select a type - user site company" at bounding box center [34, 153] width 27 height 11
click at [70, 154] on input "text" at bounding box center [68, 154] width 20 height 8
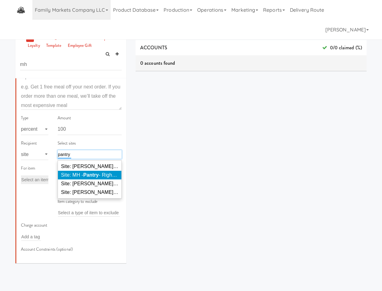
type input "pantry"
click at [82, 174] on span "Site: MH - Pantry - Right (CAWPA779)" at bounding box center [102, 174] width 83 height 5
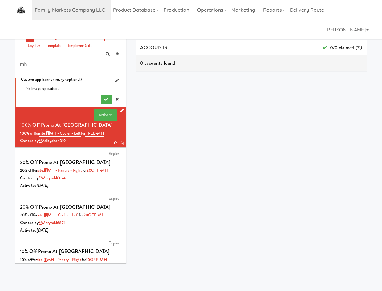
scroll to position [464, 0]
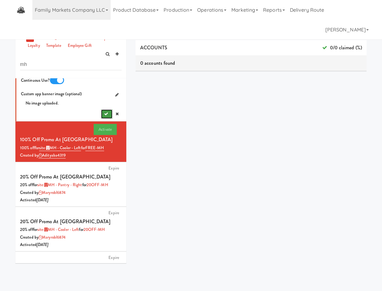
click at [101, 119] on button "submit" at bounding box center [106, 113] width 11 height 9
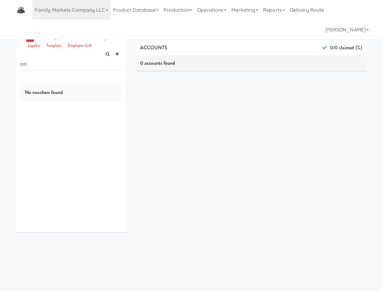
scroll to position [0, 0]
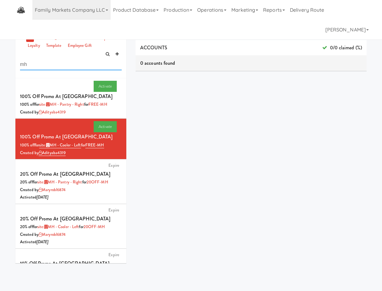
click at [81, 65] on input "mh" at bounding box center [71, 64] width 102 height 11
type input "link"
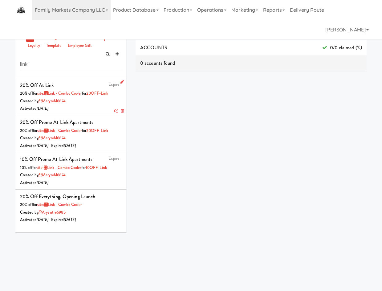
drag, startPoint x: 99, startPoint y: 111, endPoint x: 99, endPoint y: 107, distance: 4.0
click at [99, 111] on div "Activated [DATE]" at bounding box center [71, 109] width 102 height 8
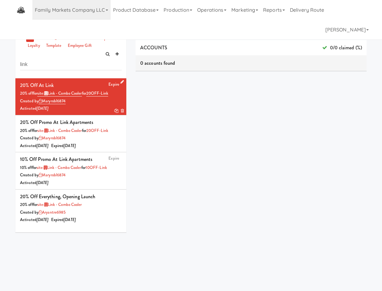
click at [114, 109] on icon at bounding box center [116, 111] width 4 height 4
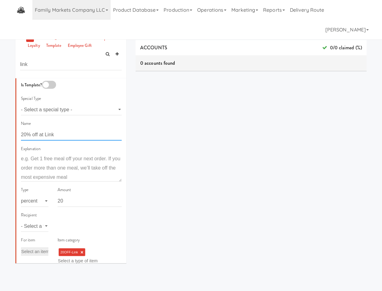
click at [0, 138] on html "Updating an active voucher is not recommended. Are you sure? Okay Cancel Okay U…" at bounding box center [191, 145] width 382 height 291
type input "100% off at Link"
drag, startPoint x: 76, startPoint y: 202, endPoint x: -20, endPoint y: 207, distance: 96.2
click at [0, 207] on html "Updating an active voucher is not recommended. Are you sure? Okay Cancel Okay U…" at bounding box center [191, 145] width 382 height 291
type input "100"
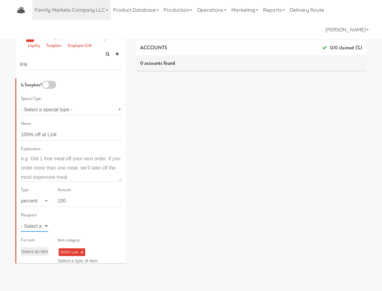
click at [33, 227] on select "- Select a type - user site company" at bounding box center [34, 225] width 27 height 11
select select "string:site"
click at [21, 220] on select "- Select a type - user site company" at bounding box center [34, 225] width 27 height 11
click at [64, 227] on input "text" at bounding box center [68, 226] width 20 height 8
type input "link"
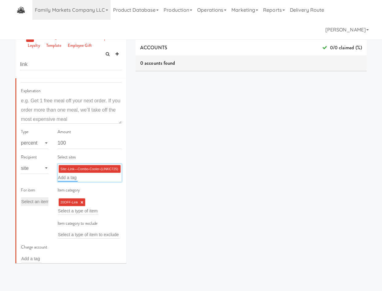
scroll to position [72, 0]
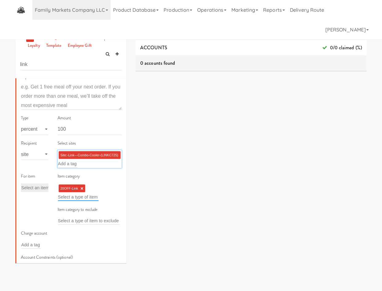
click at [85, 196] on input "text" at bounding box center [78, 197] width 41 height 8
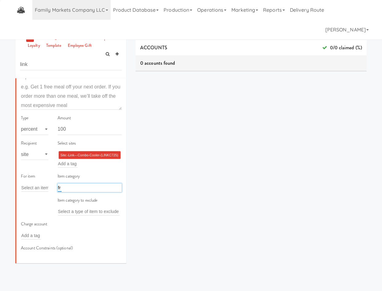
type input "f"
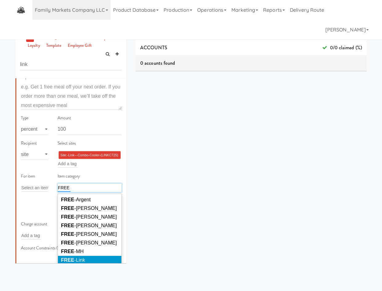
type input "FREE"
click at [82, 261] on span "FREE -Link" at bounding box center [73, 259] width 24 height 5
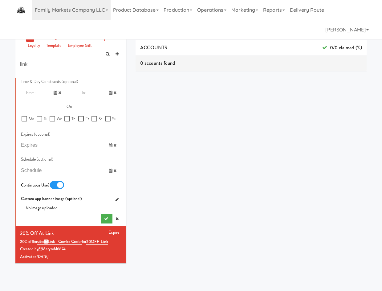
scroll to position [431, 0]
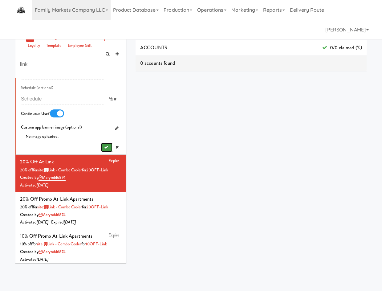
click at [104, 149] on icon "submit" at bounding box center [106, 147] width 4 height 4
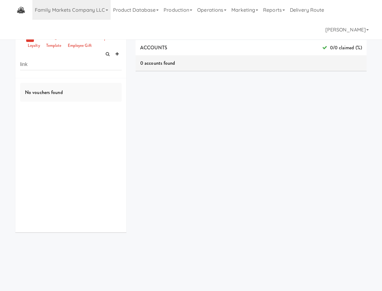
scroll to position [0, 0]
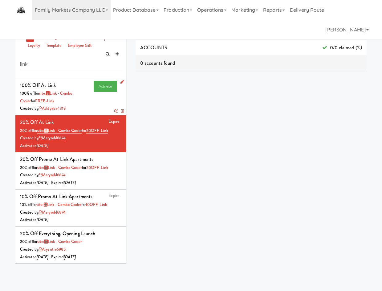
click at [77, 111] on div "Created by adityaba4319" at bounding box center [71, 109] width 102 height 8
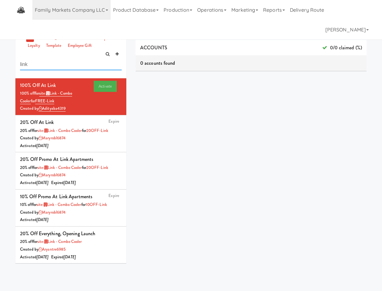
click at [37, 66] on input "link" at bounding box center [71, 64] width 102 height 11
type input "\"
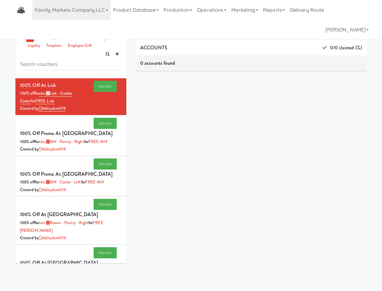
click at [261, 155] on div "ACCOUNTS 0/0 claimed (%) 0 accounts found ORDERS 0 orders found dashboard/99" at bounding box center [250, 155] width 231 height 231
